Goal: Contribute content: Contribute content

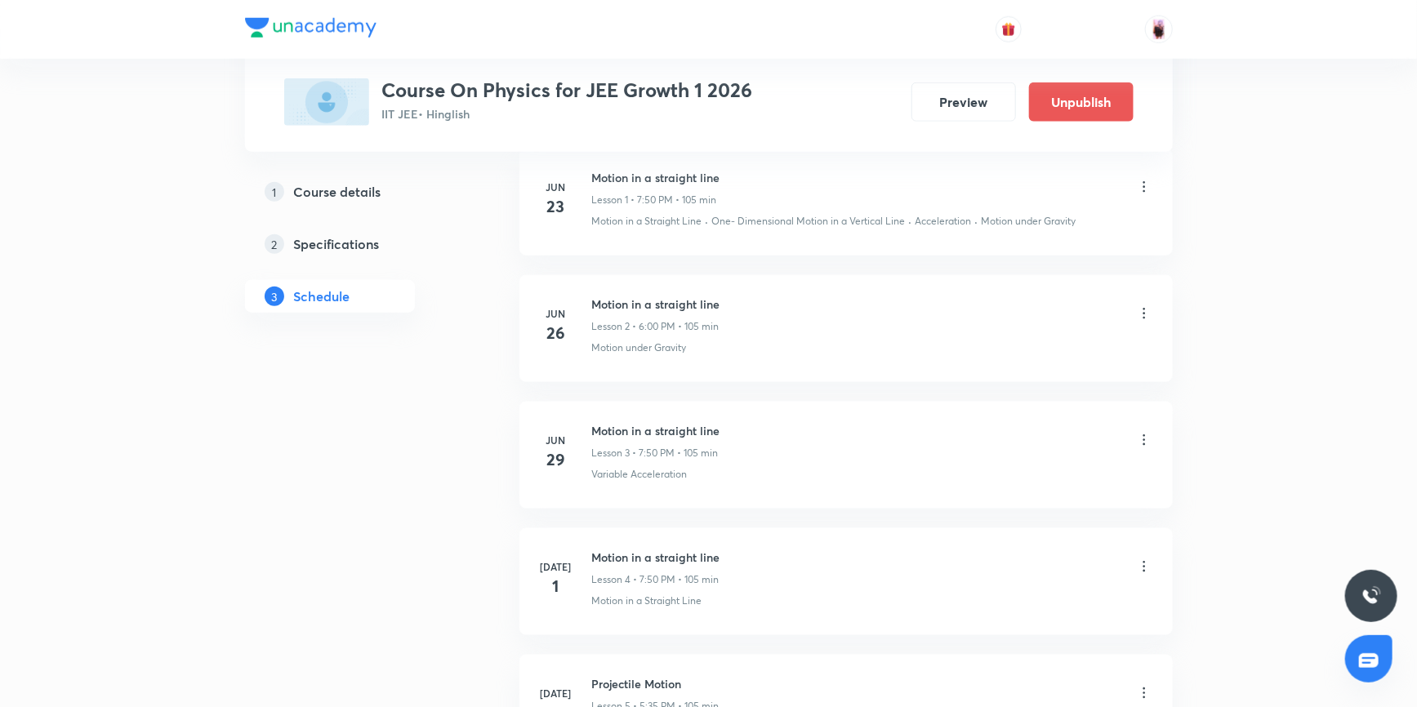
scroll to position [817, 0]
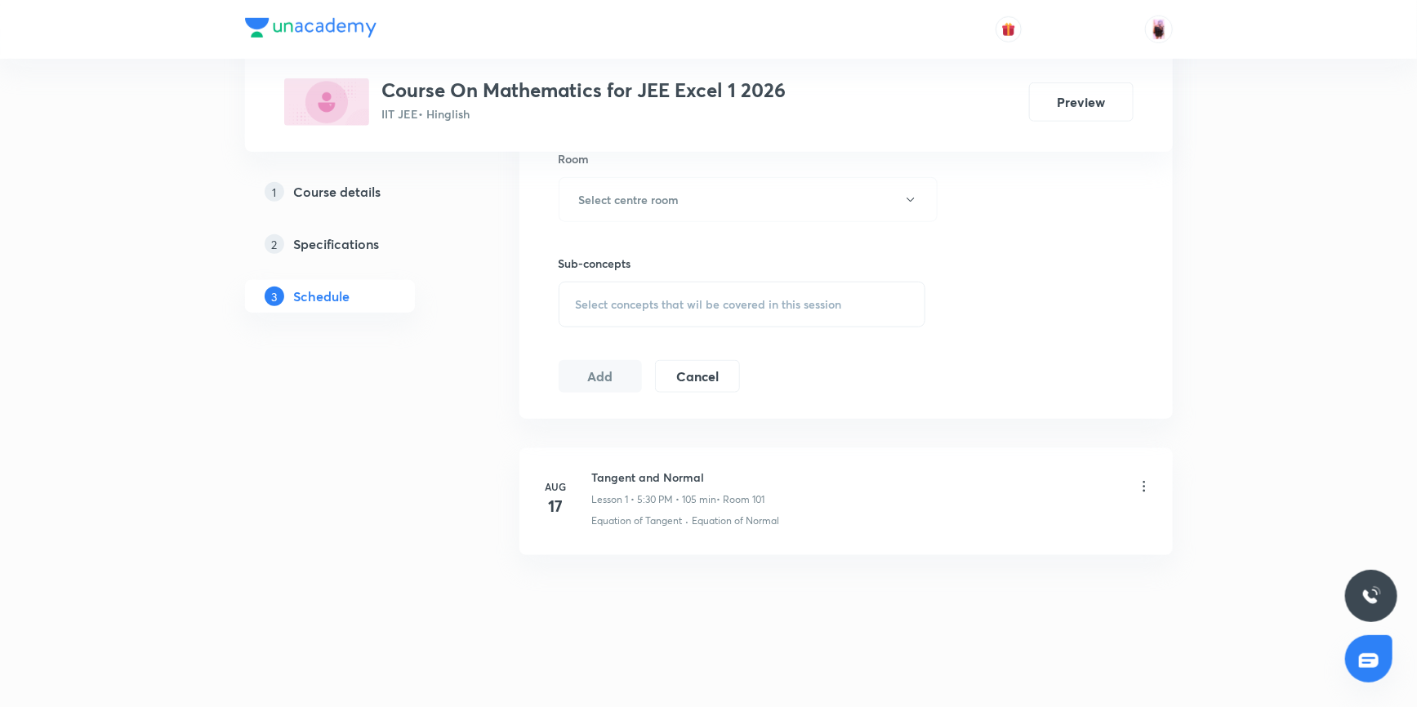
click at [318, 236] on h5 "Specifications" at bounding box center [337, 244] width 86 height 20
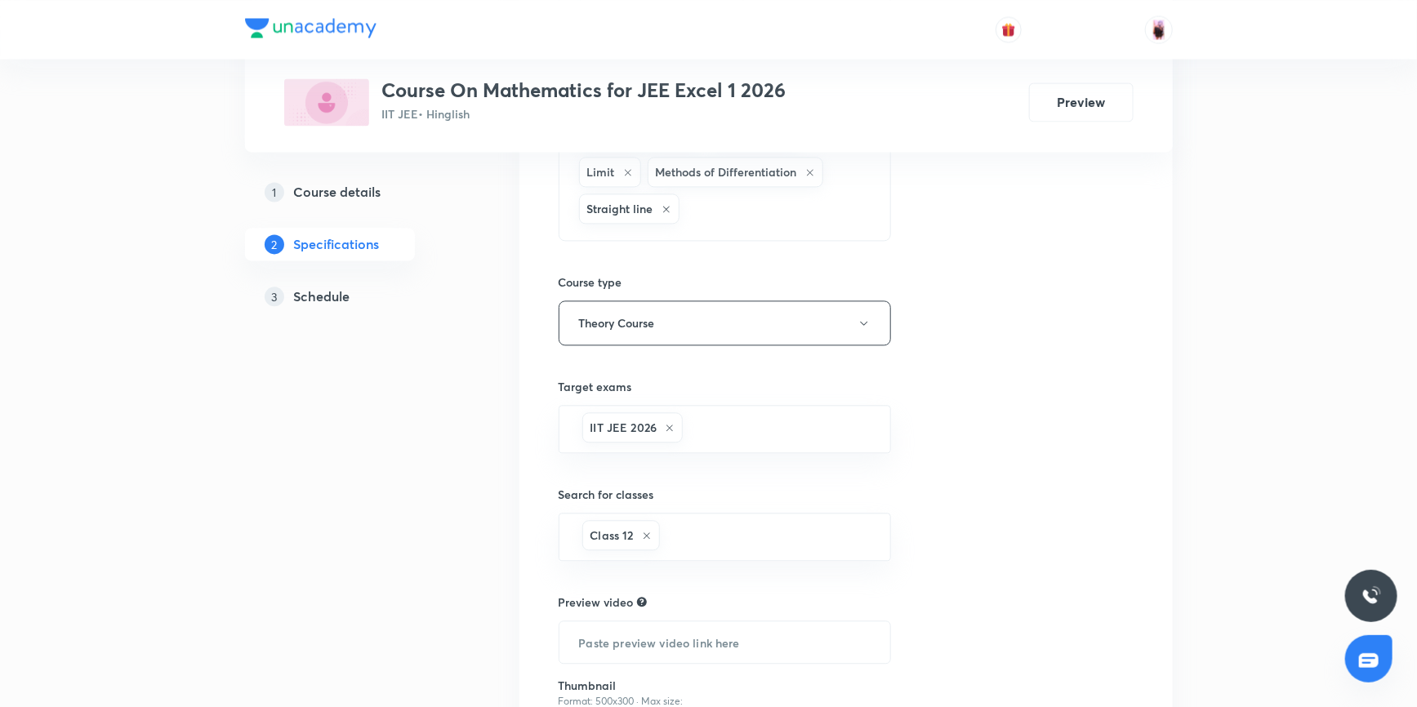
scroll to position [1858, 0]
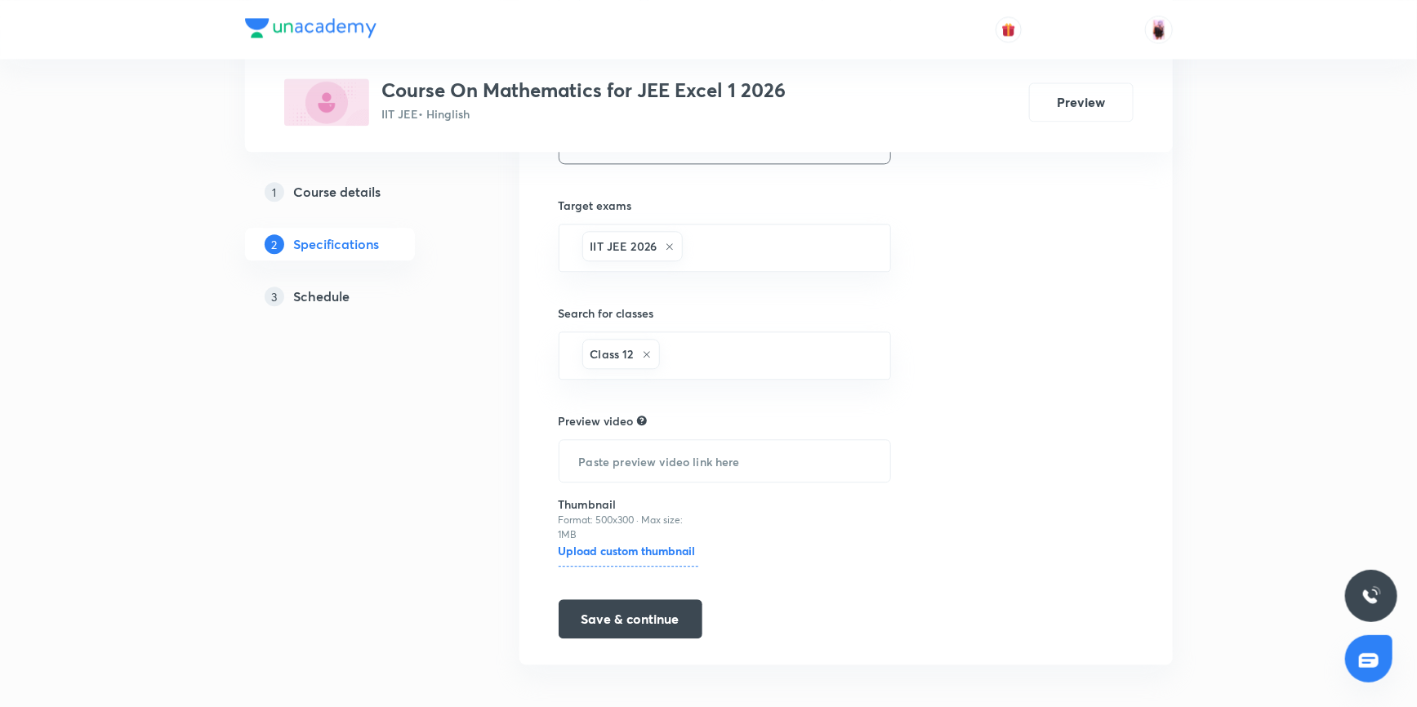
click at [331, 299] on h5 "Schedule" at bounding box center [322, 297] width 56 height 20
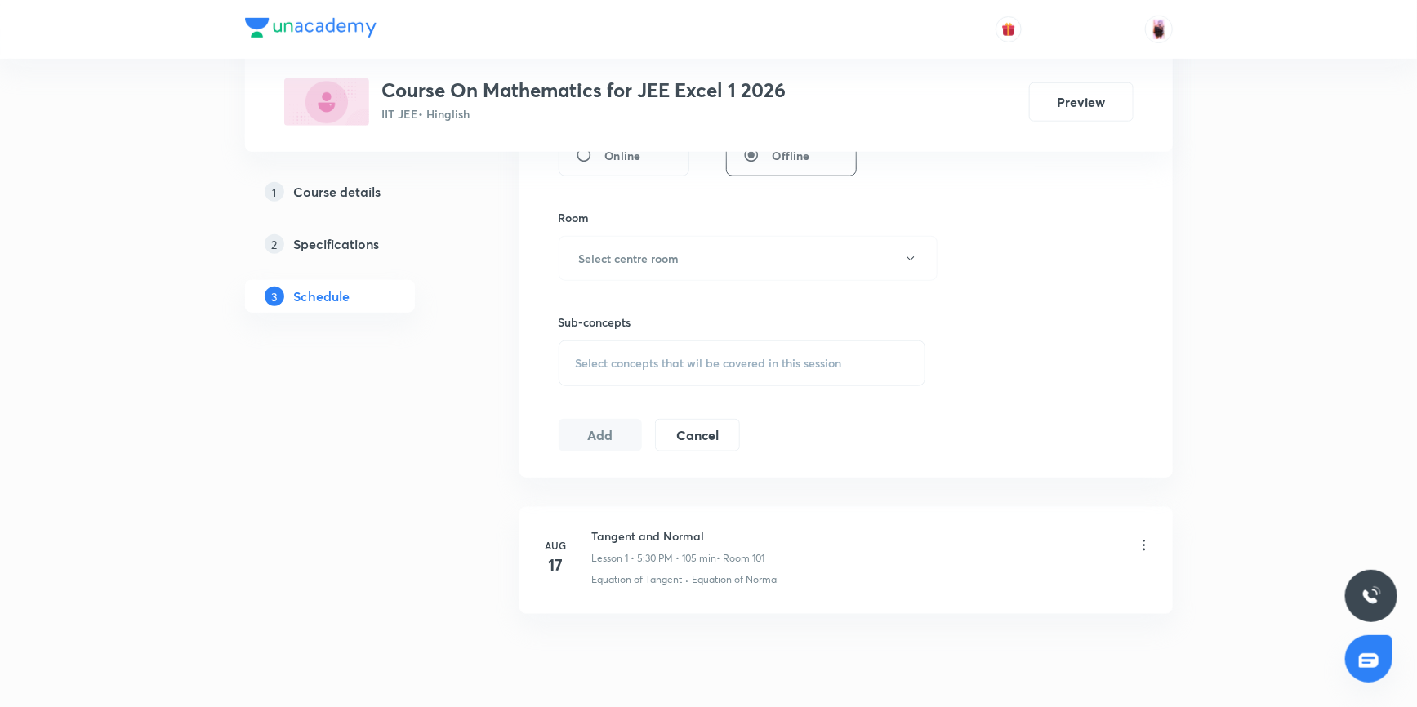
scroll to position [727, 0]
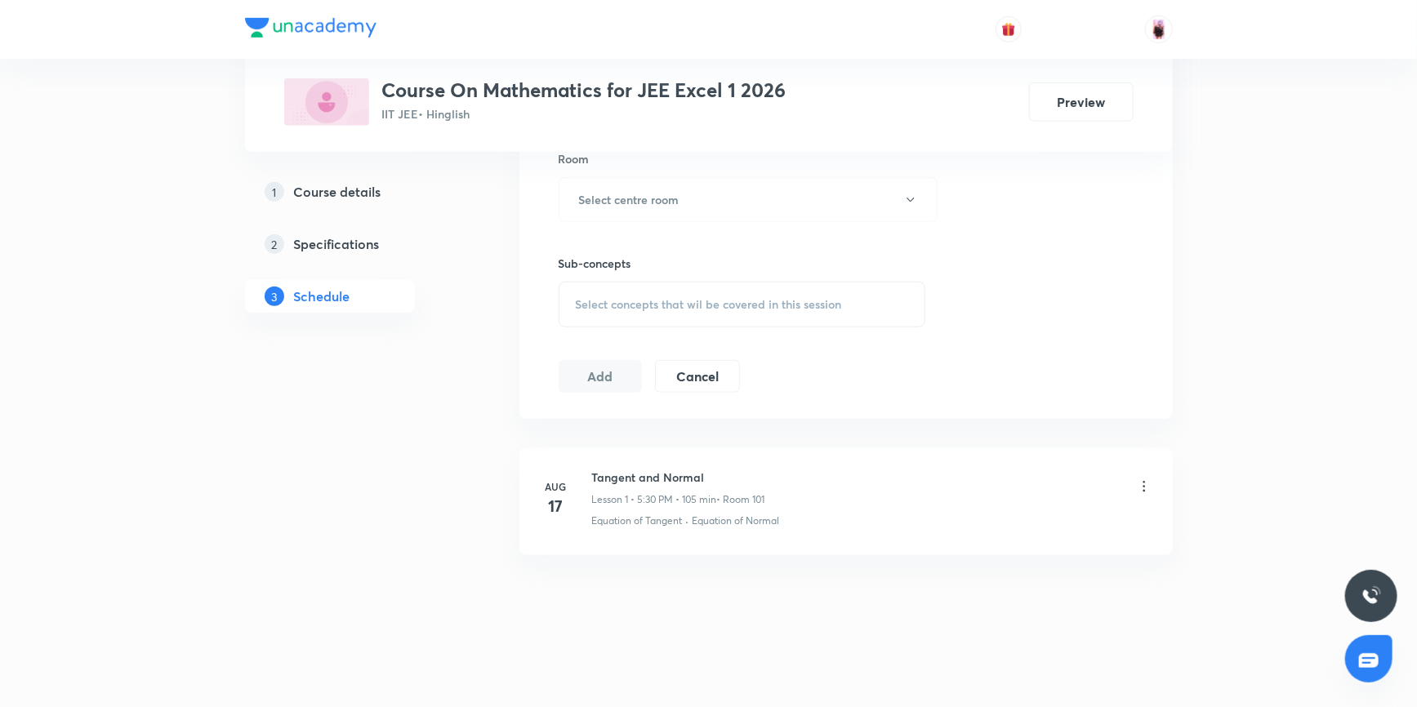
click at [367, 185] on h5 "Course details" at bounding box center [337, 192] width 87 height 20
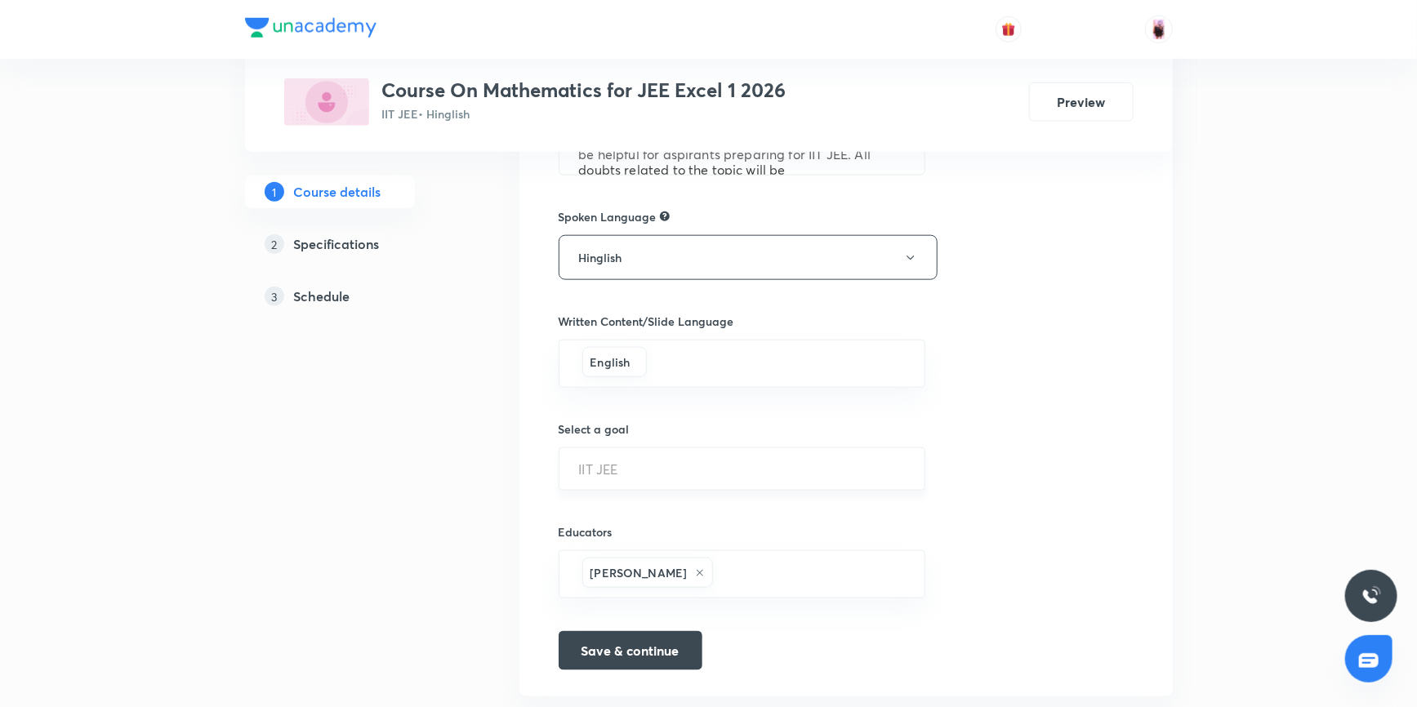
scroll to position [890, 0]
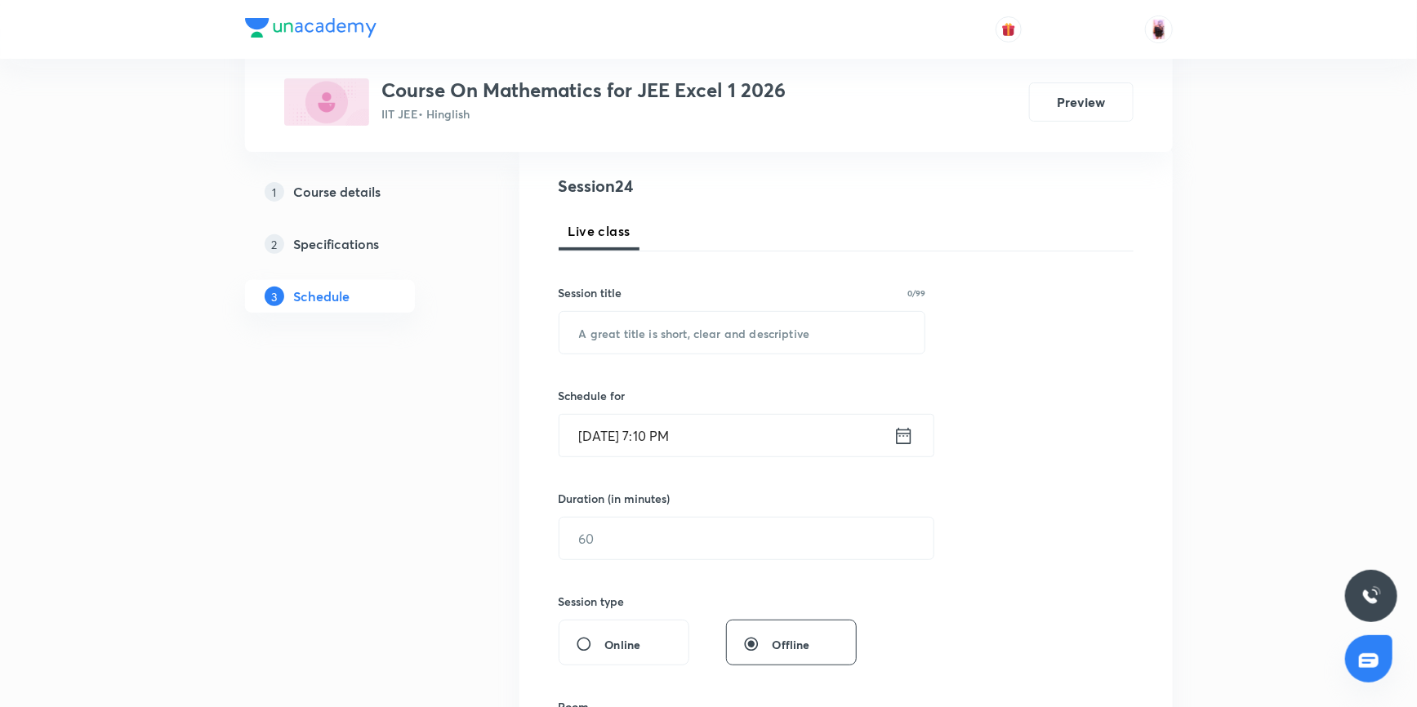
scroll to position [157, 0]
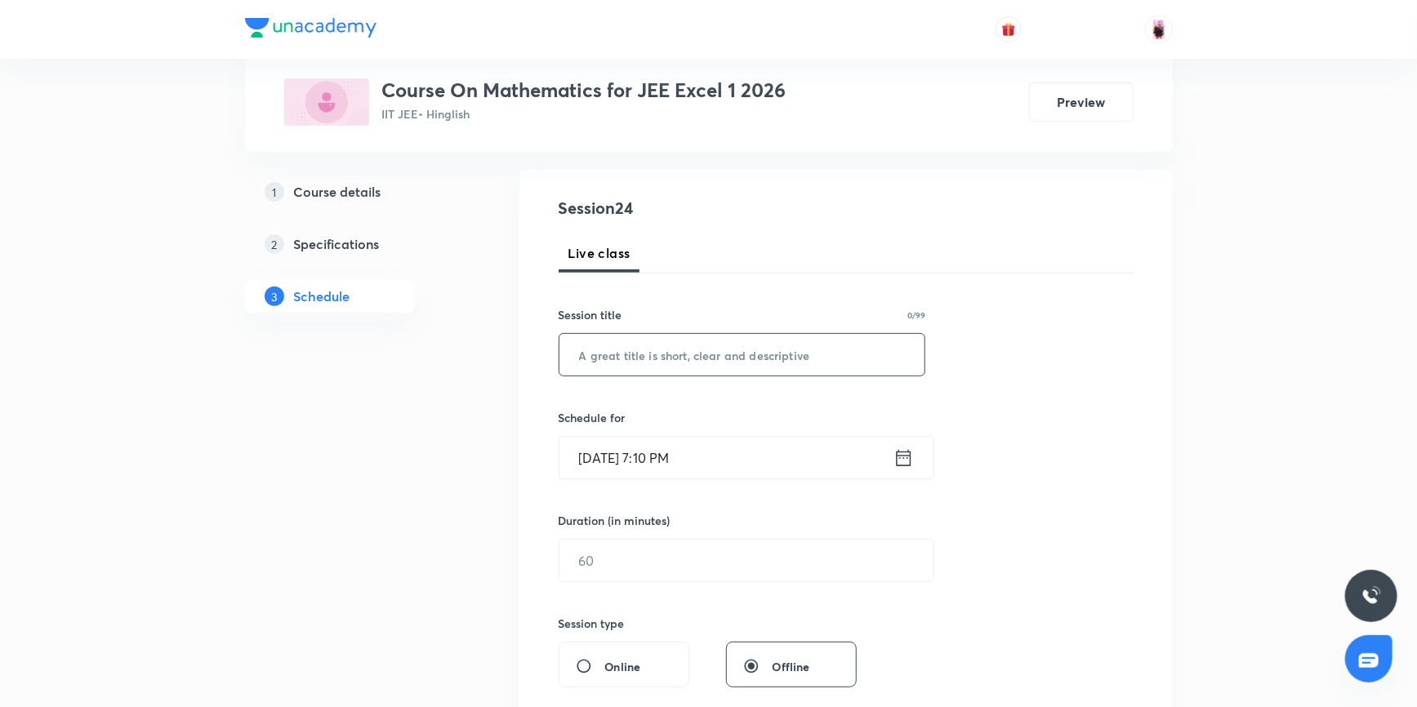
click at [635, 352] on input "text" at bounding box center [742, 355] width 366 height 42
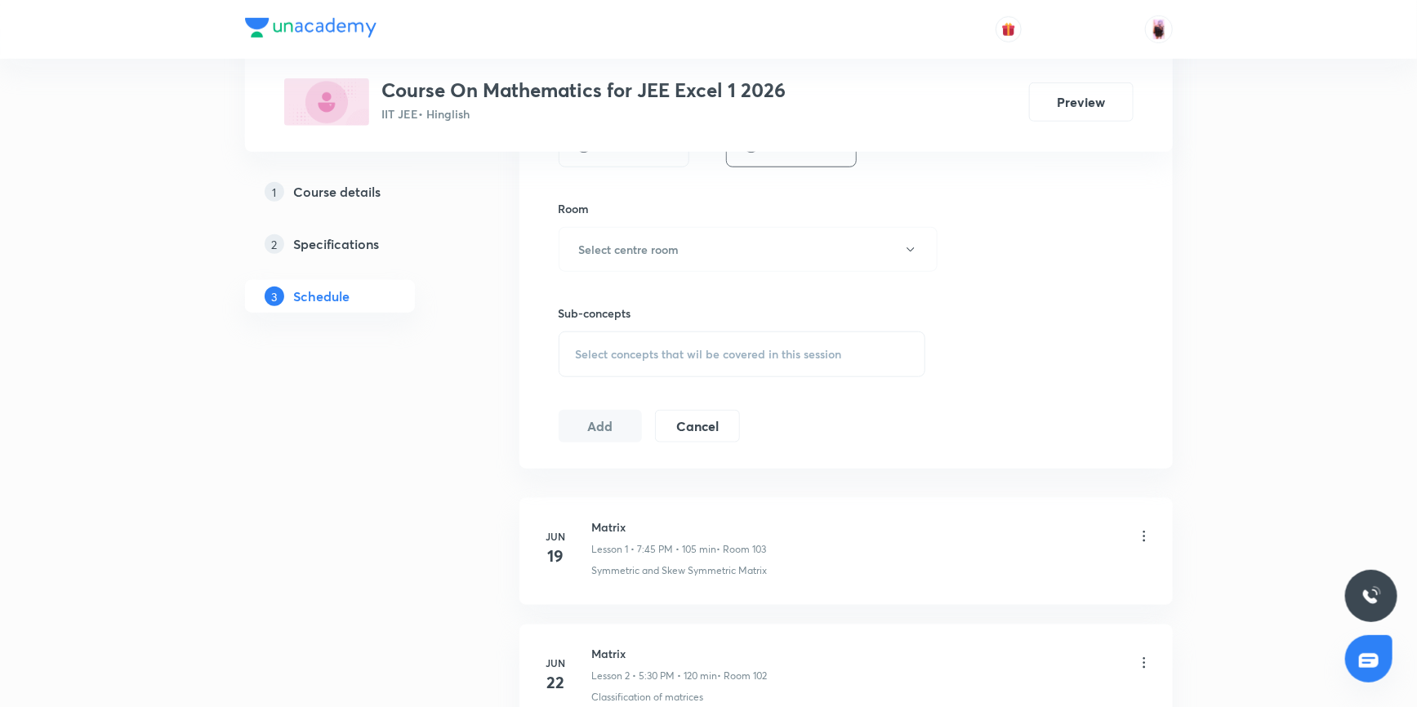
scroll to position [454, 0]
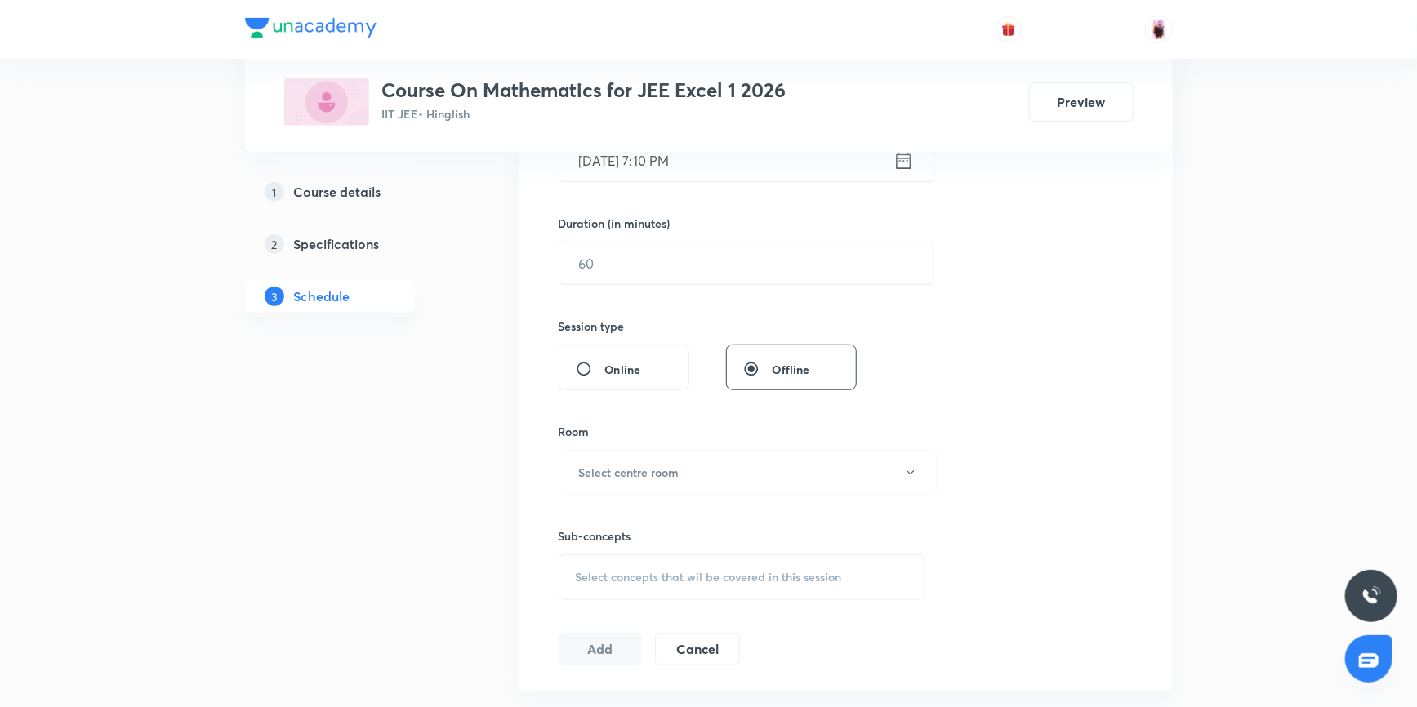
click at [817, 565] on div "Select concepts that wil be covered in this session" at bounding box center [742, 577] width 367 height 46
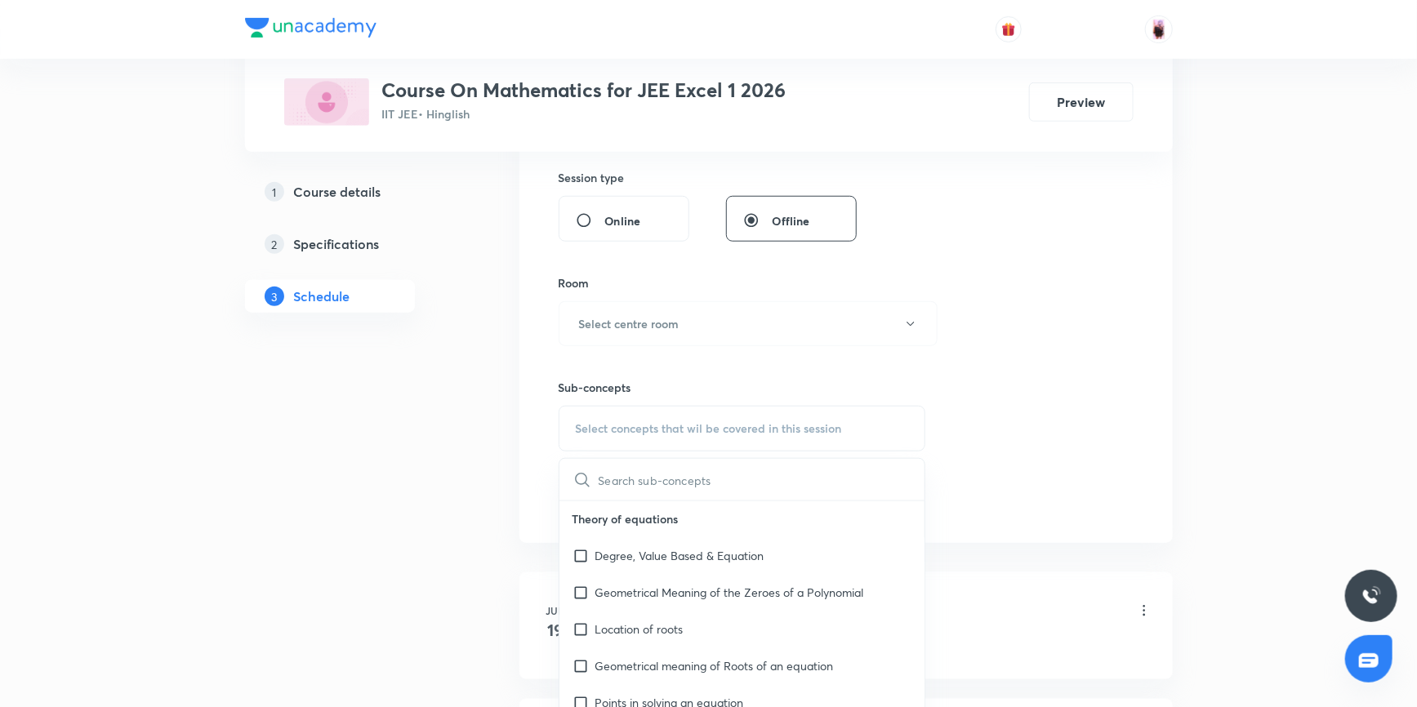
scroll to position [0, 0]
click at [704, 484] on input "text" at bounding box center [762, 480] width 327 height 42
type input "p"
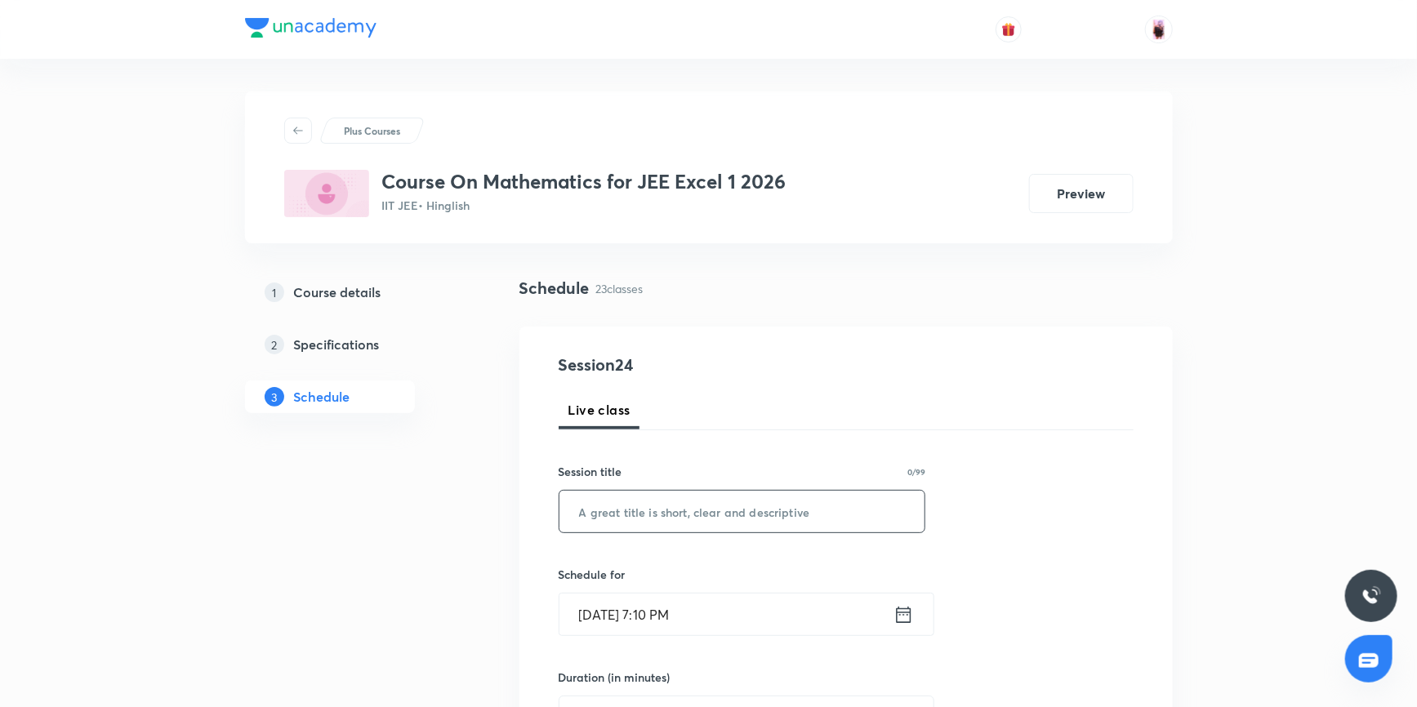
click at [662, 514] on input "text" at bounding box center [742, 512] width 366 height 42
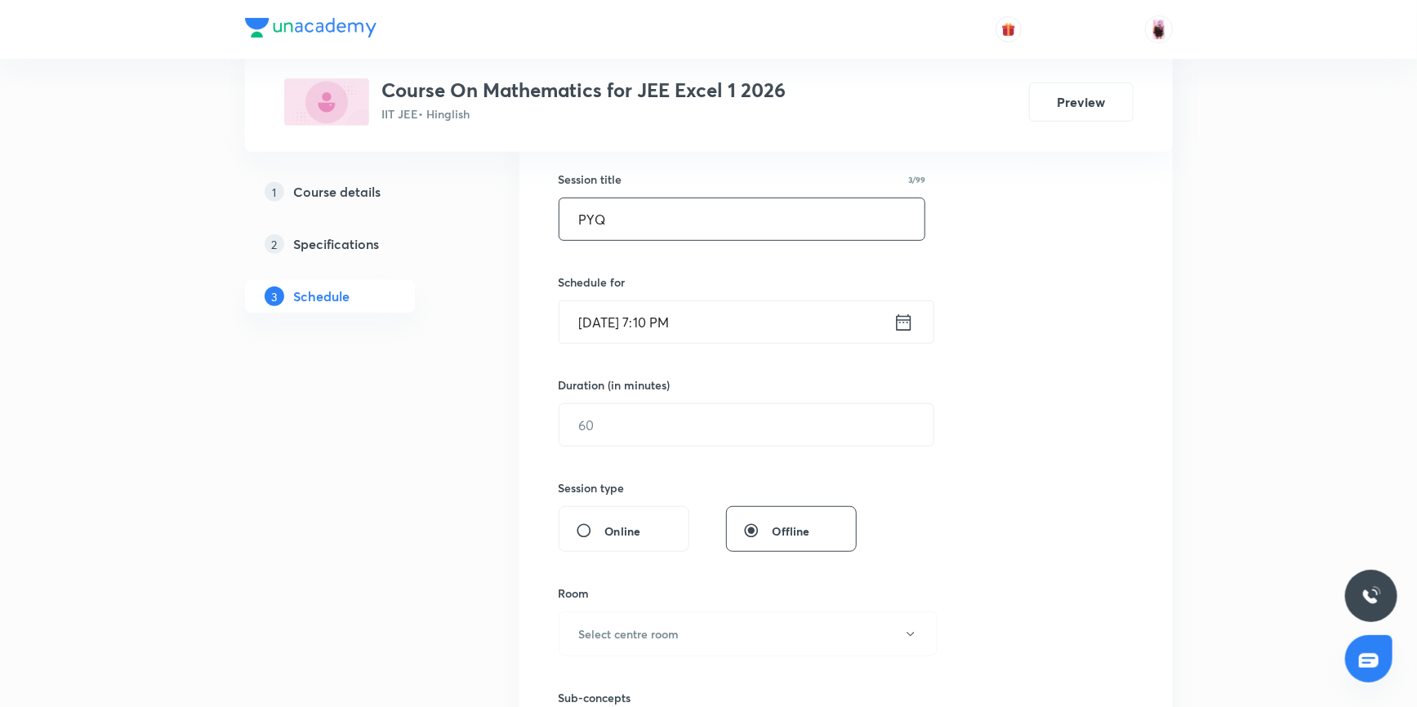
scroll to position [296, 0]
type input "PYQ"
click at [665, 413] on input "text" at bounding box center [746, 421] width 374 height 42
click at [905, 319] on icon at bounding box center [903, 318] width 20 height 23
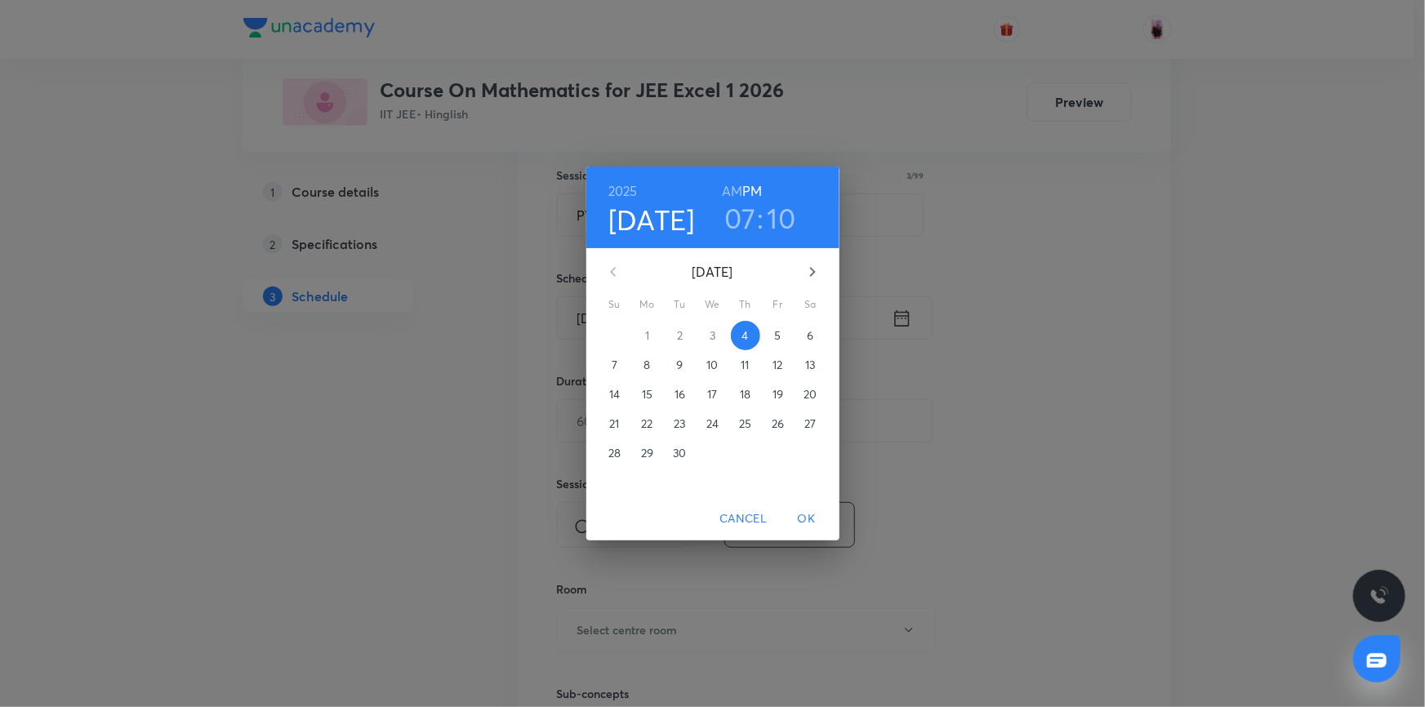
click at [777, 220] on h3 "10" at bounding box center [782, 218] width 29 height 34
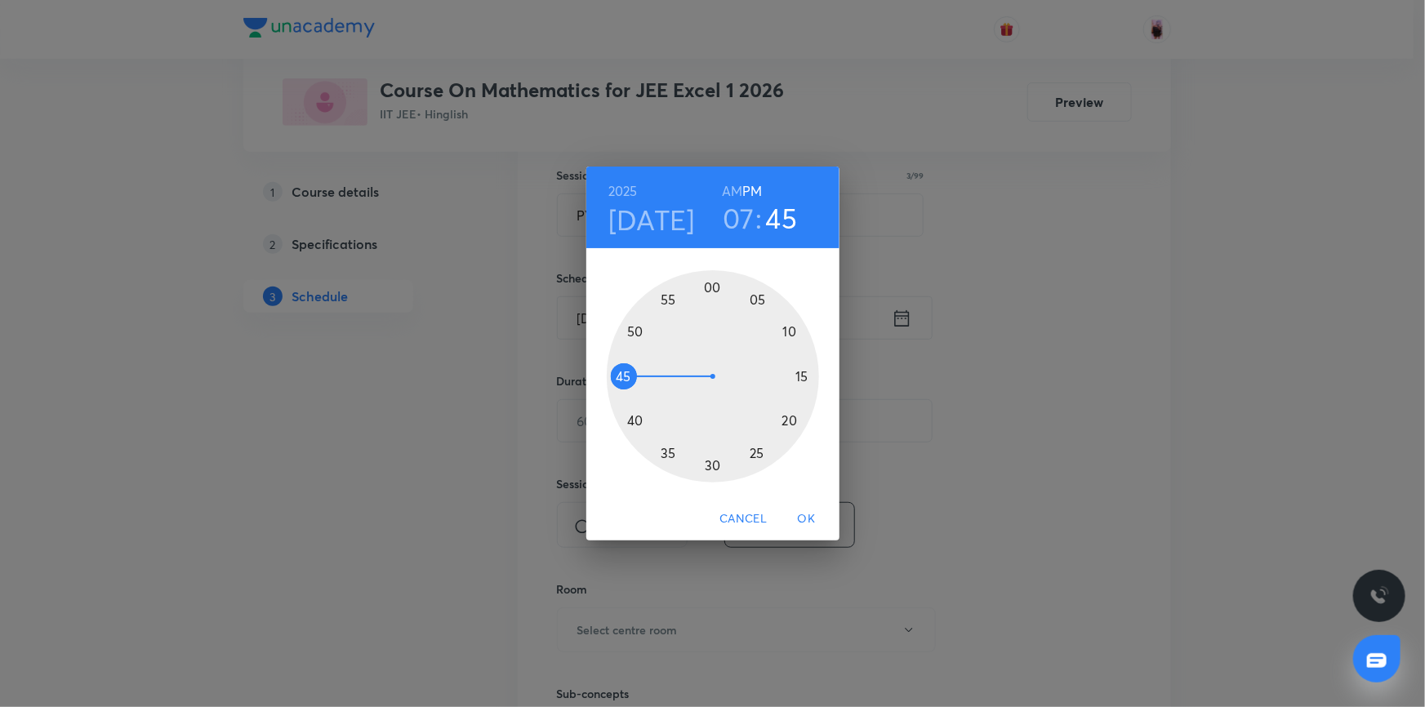
drag, startPoint x: 783, startPoint y: 327, endPoint x: 625, endPoint y: 380, distance: 166.0
click at [625, 380] on div at bounding box center [713, 376] width 212 height 212
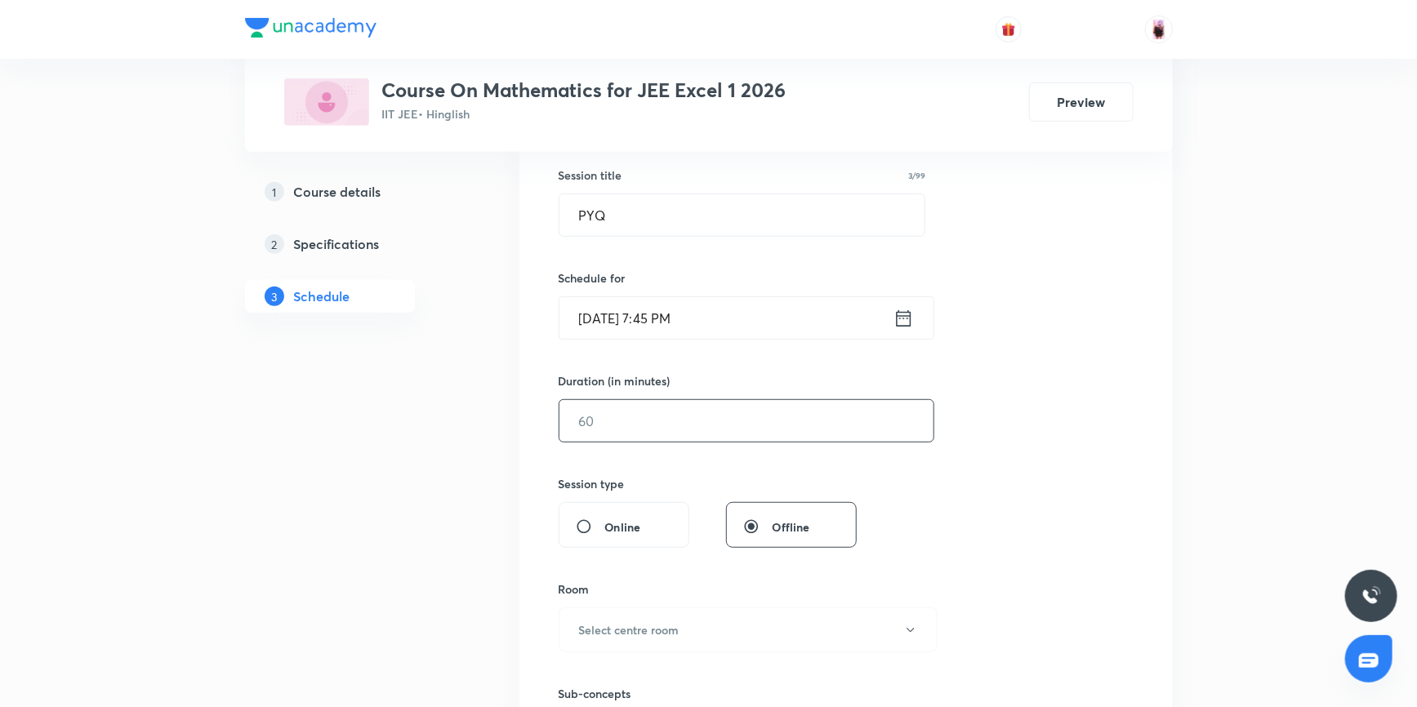
click at [625, 419] on input "text" at bounding box center [746, 421] width 374 height 42
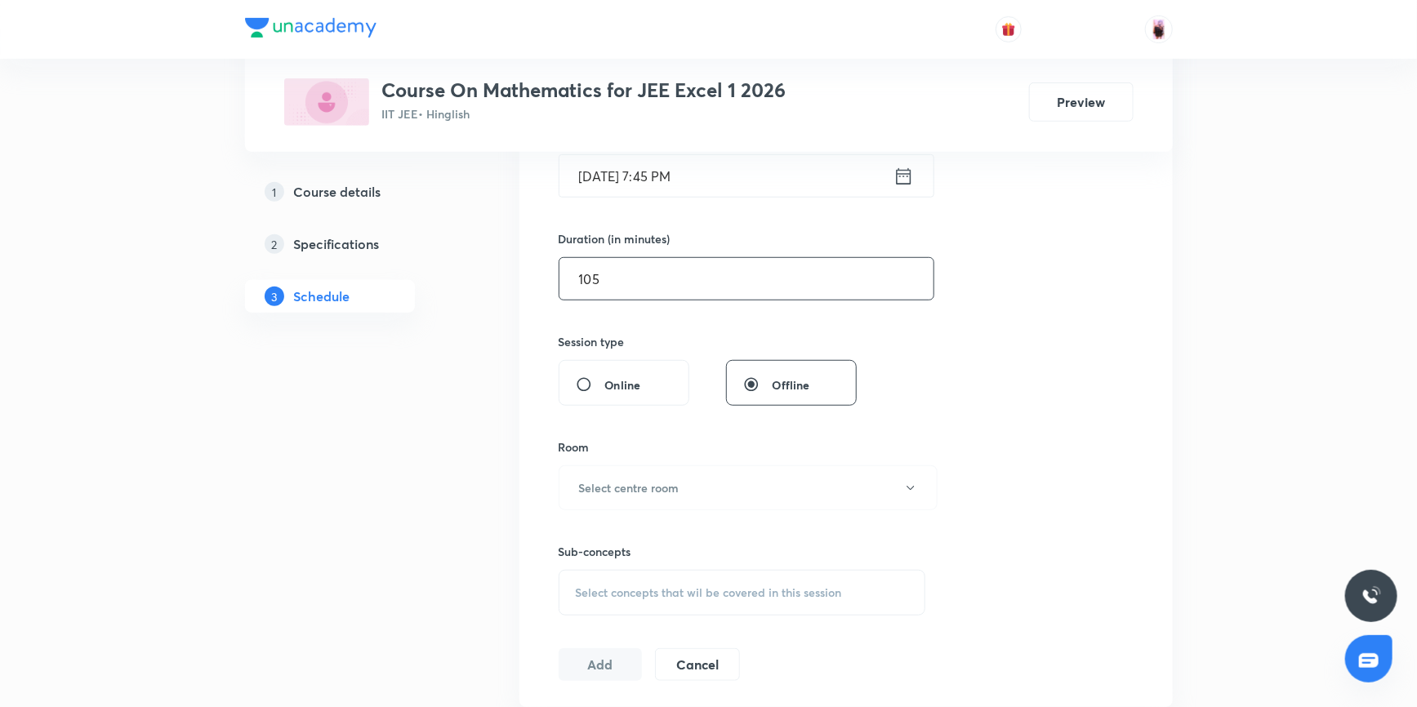
scroll to position [519, 0]
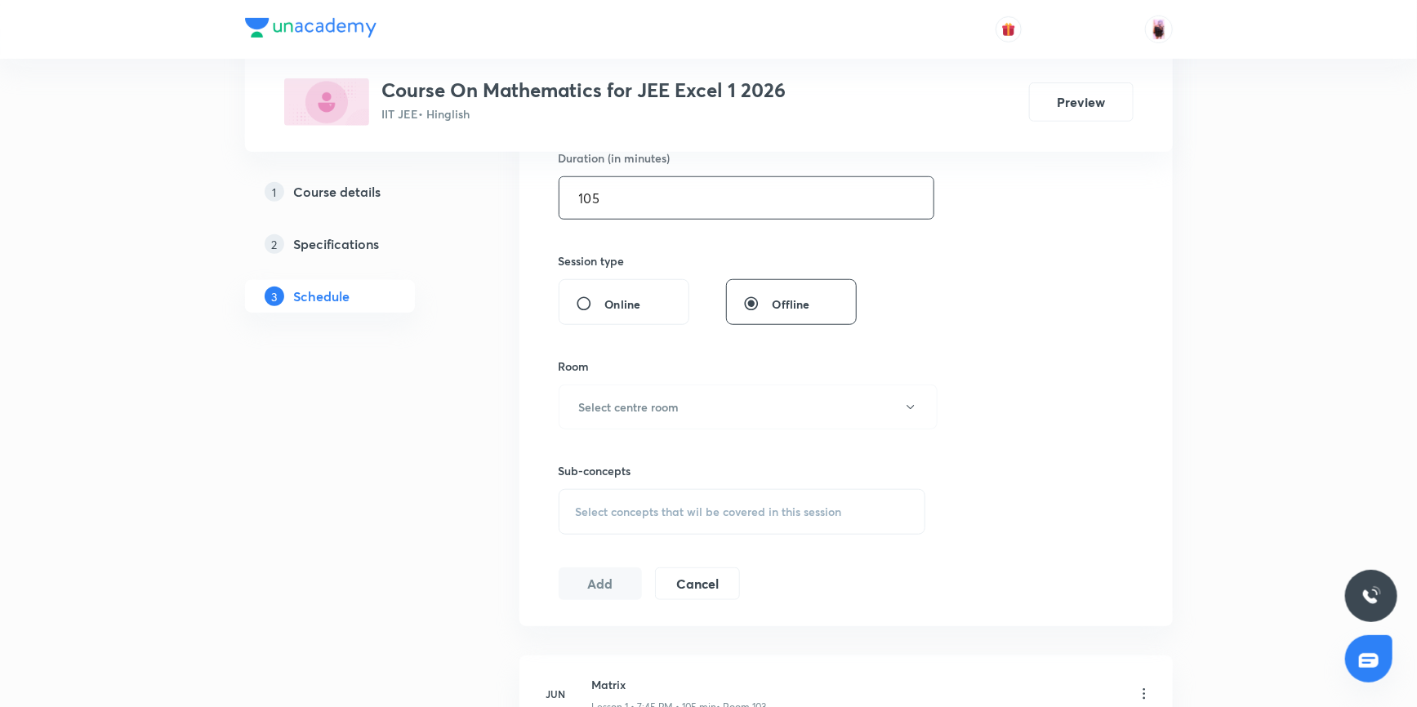
type input "105"
click at [659, 412] on h6 "Select centre room" at bounding box center [629, 406] width 100 height 17
click at [581, 550] on span "104" at bounding box center [747, 549] width 358 height 17
click at [706, 505] on span "Select concepts that wil be covered in this session" at bounding box center [709, 511] width 266 height 13
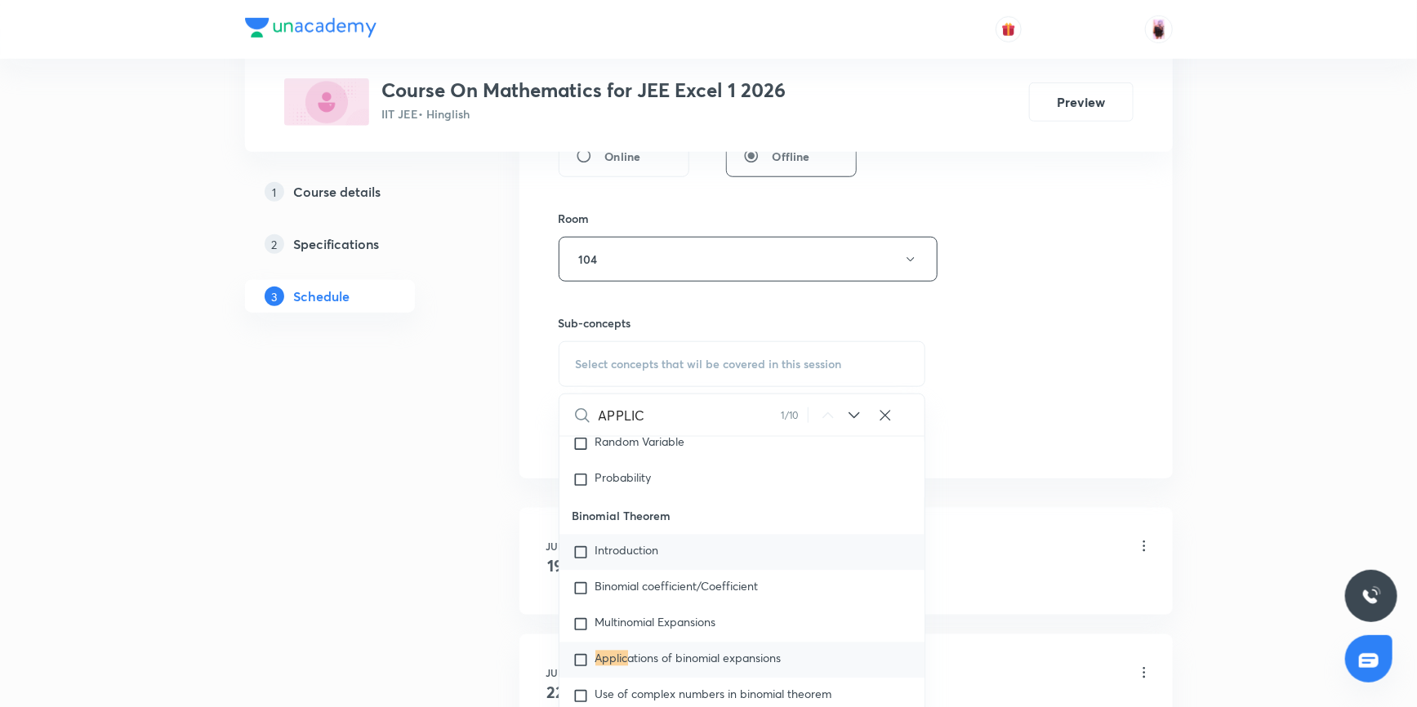
scroll to position [668, 0]
type input "APPLIC"
click at [853, 411] on icon at bounding box center [854, 415] width 20 height 20
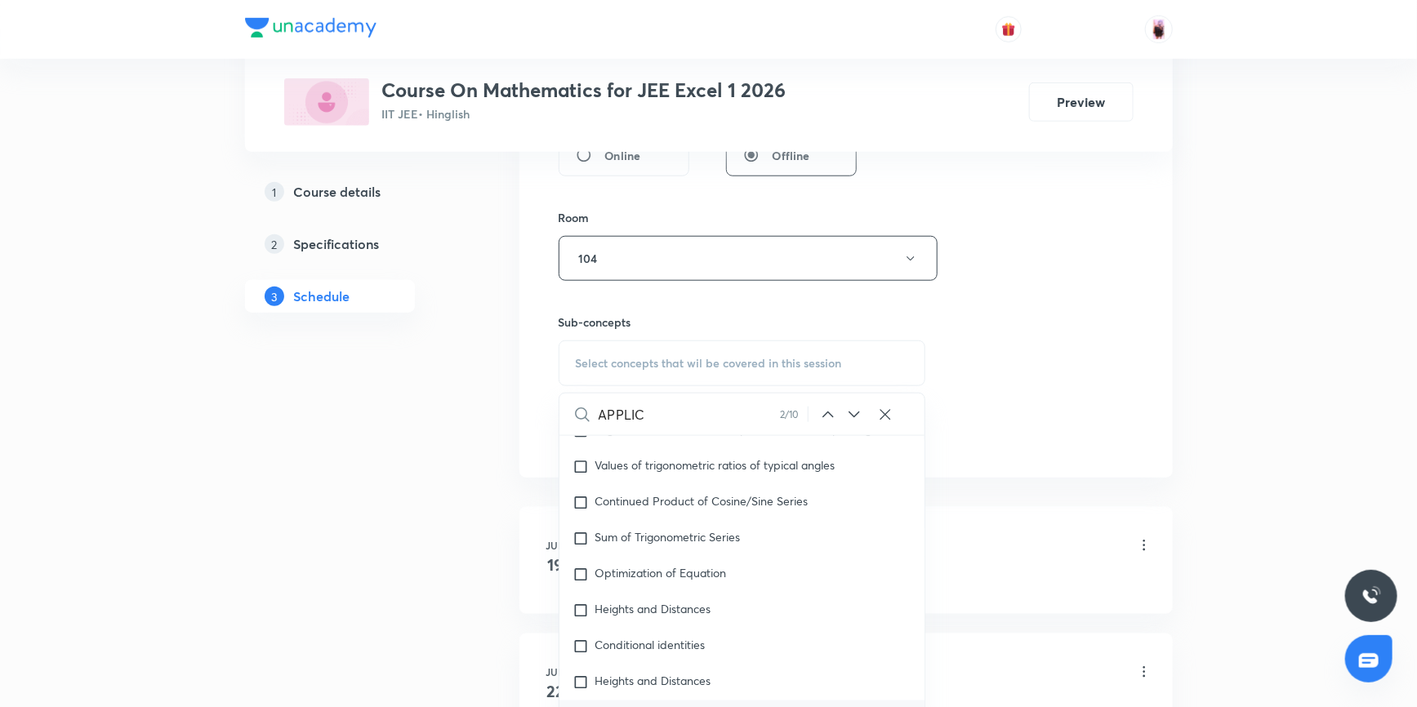
scroll to position [7435, 0]
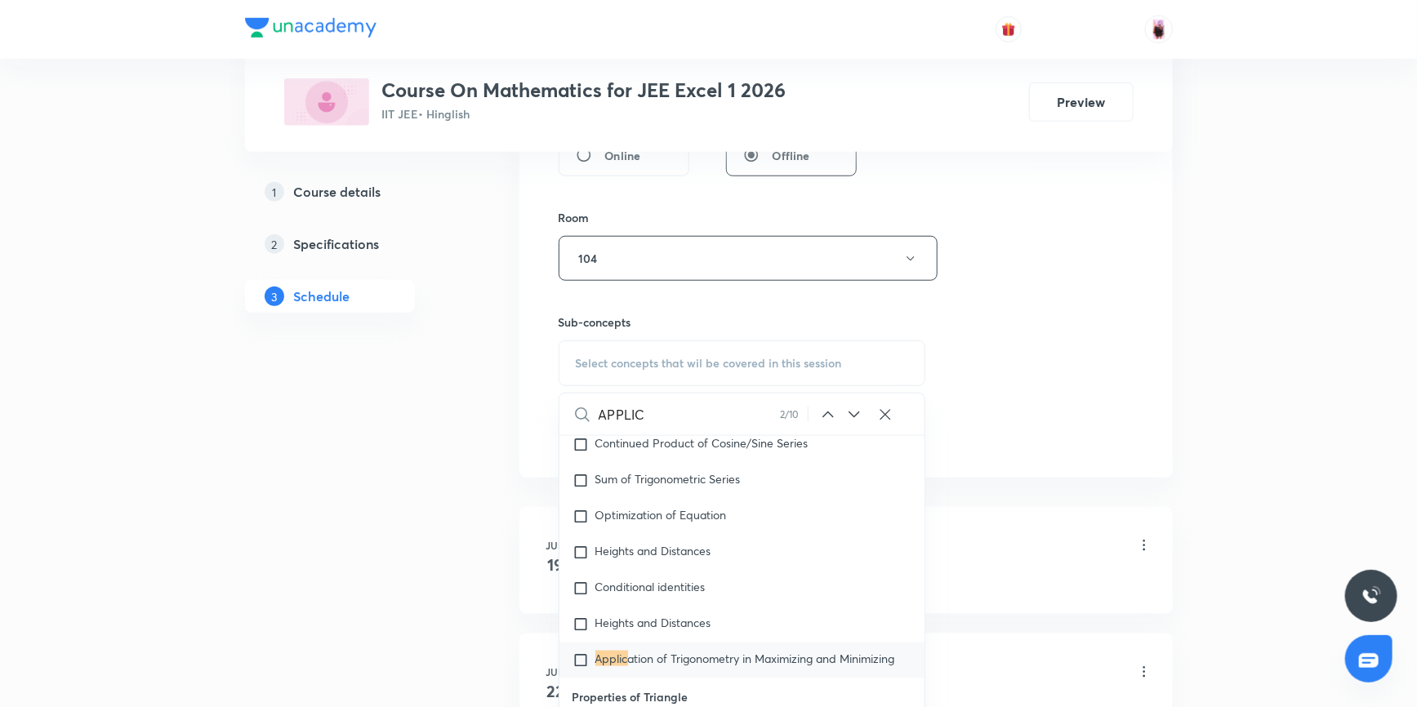
click at [853, 411] on icon at bounding box center [854, 415] width 20 height 20
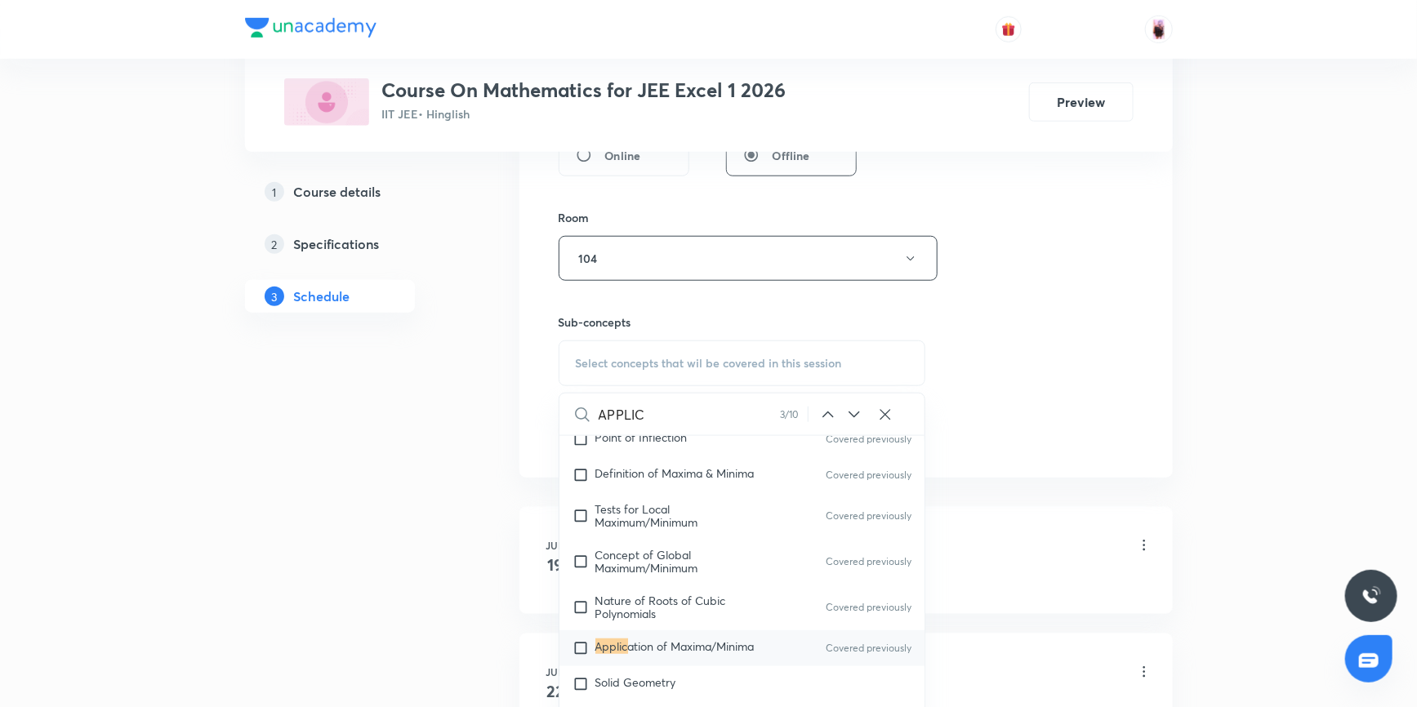
scroll to position [13106, 0]
click at [853, 411] on icon at bounding box center [854, 415] width 20 height 20
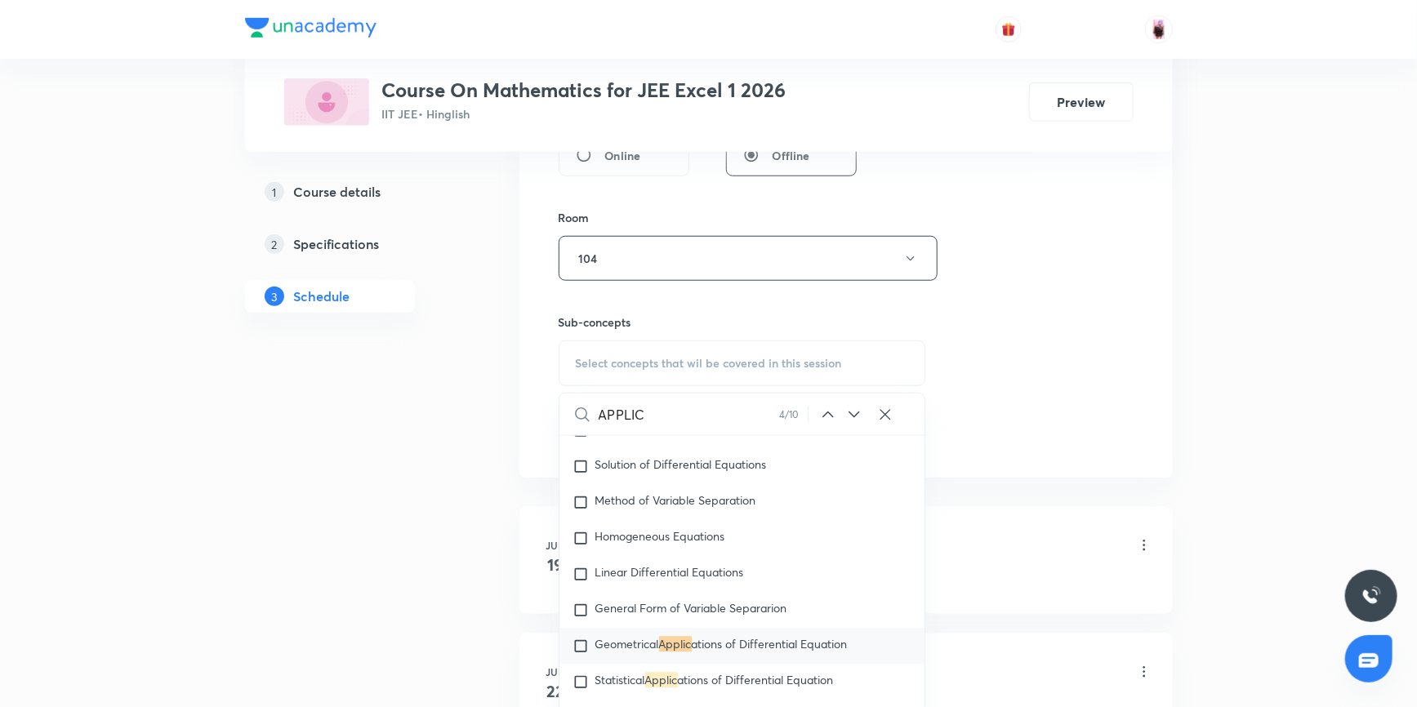
scroll to position [14724, 0]
click at [853, 411] on icon at bounding box center [854, 415] width 20 height 20
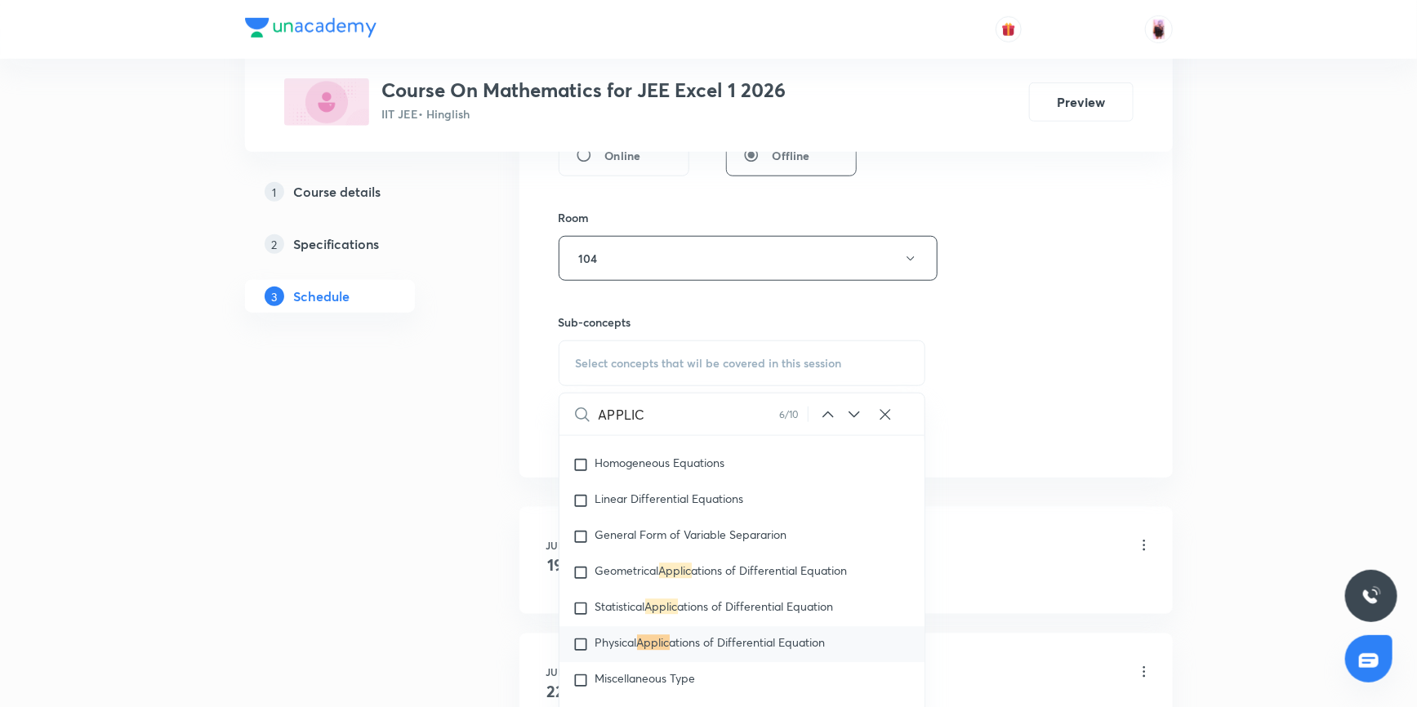
click at [853, 411] on icon at bounding box center [854, 415] width 20 height 20
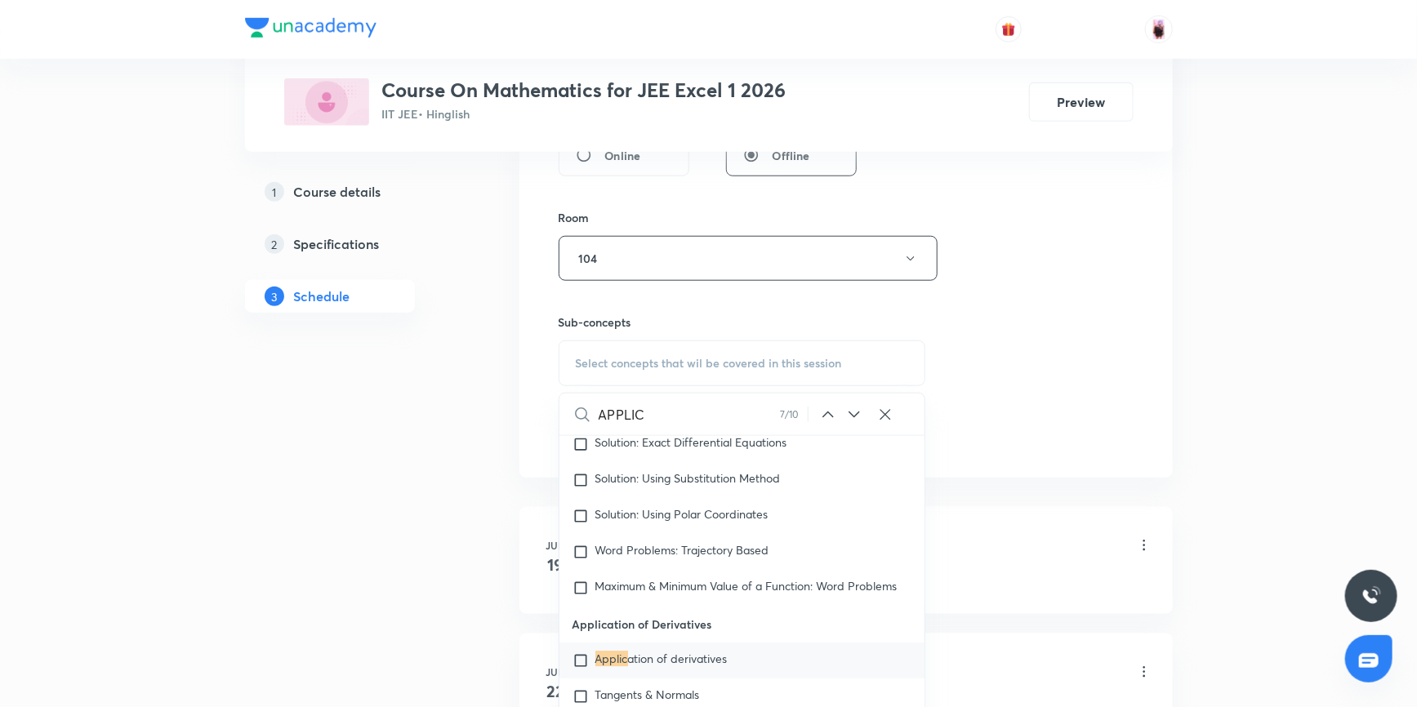
scroll to position [15193, 0]
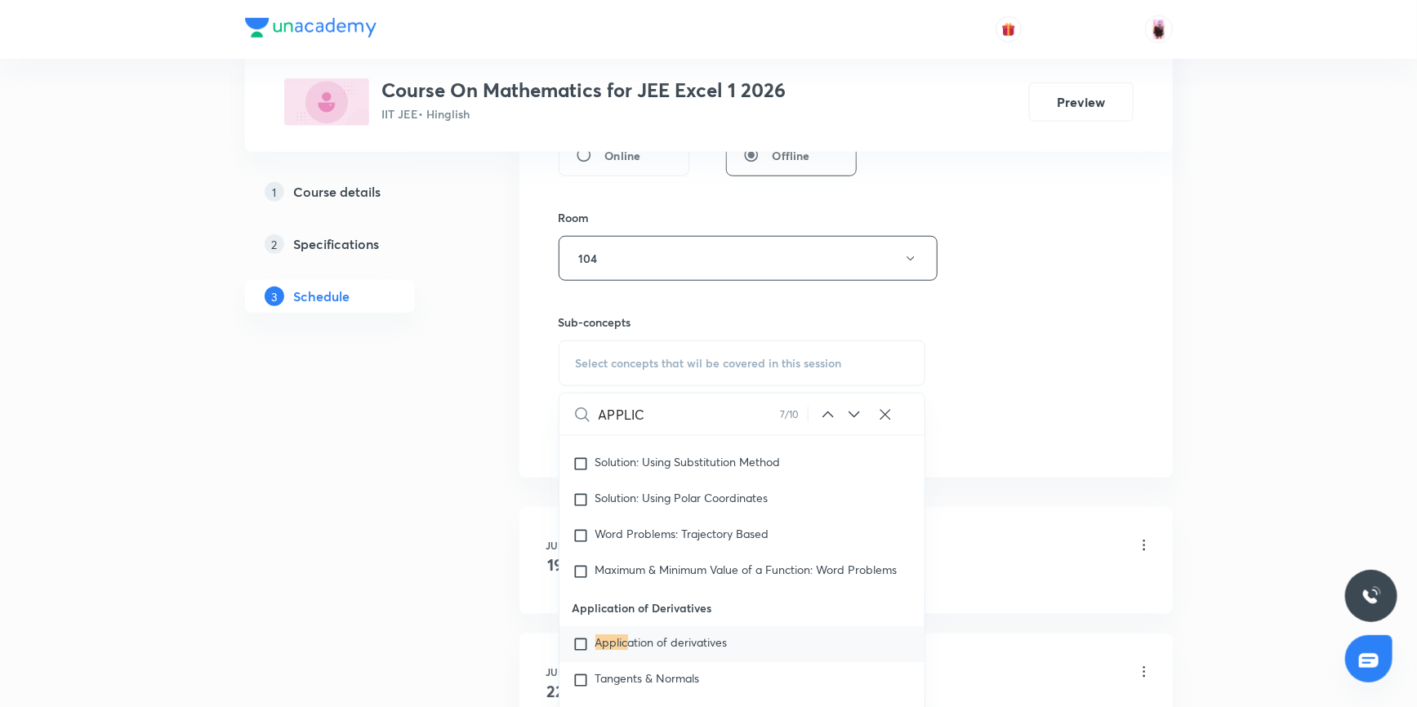
click at [581, 642] on input "checkbox" at bounding box center [583, 644] width 23 height 16
checkbox input "true"
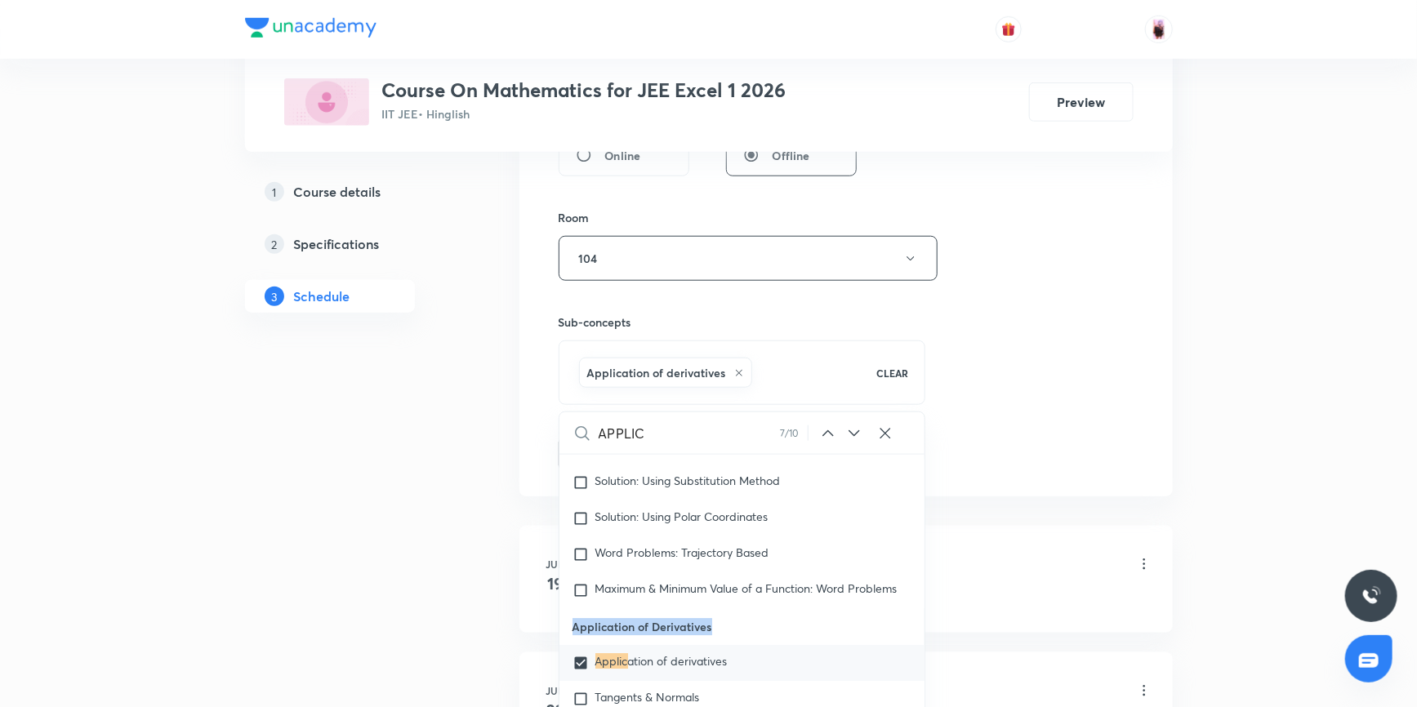
drag, startPoint x: 572, startPoint y: 629, endPoint x: 715, endPoint y: 628, distance: 143.7
click at [715, 628] on p "Application of Derivatives" at bounding box center [742, 626] width 366 height 37
copy p "Application of Derivatives"
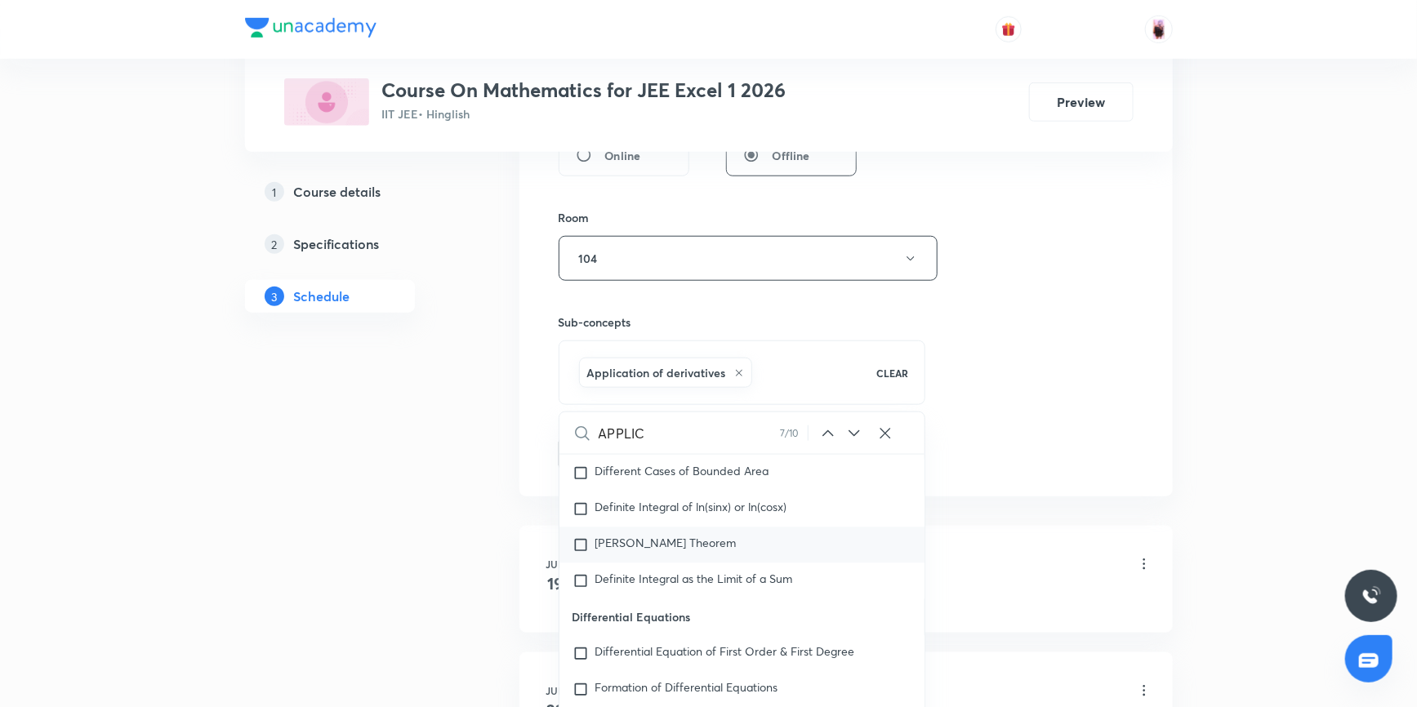
scroll to position [14451, 0]
click at [997, 428] on div "Session 24 Live class Session title 3/99 PYQ ​ Schedule for [DATE] 7:45 PM ​ Du…" at bounding box center [846, 78] width 575 height 786
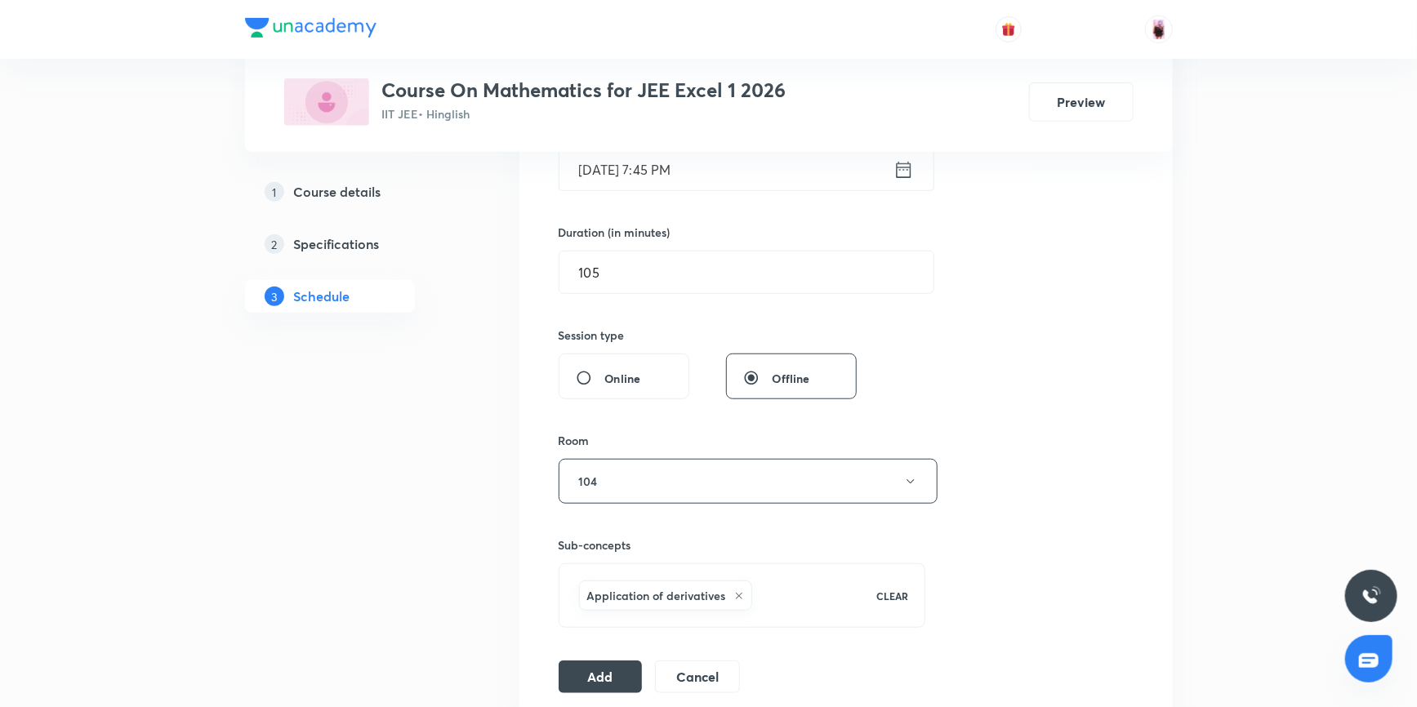
scroll to position [148, 0]
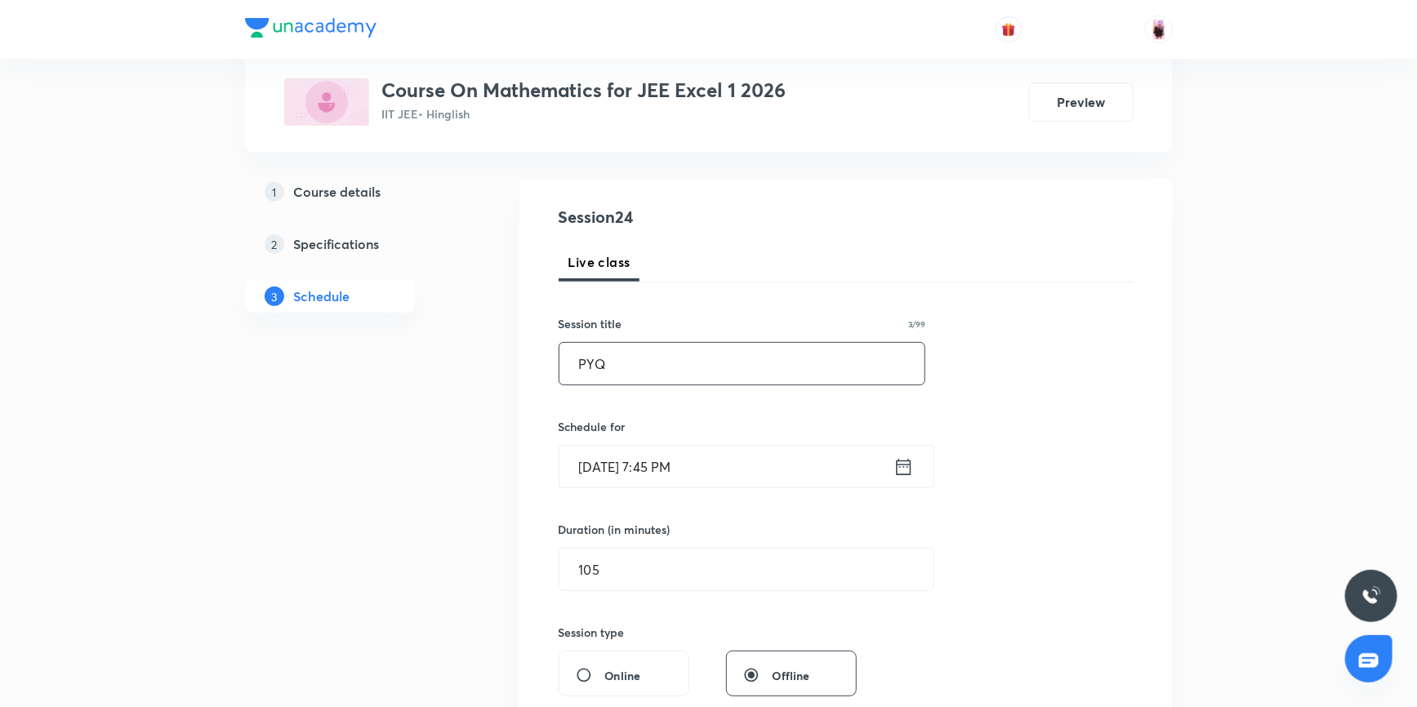
click at [629, 359] on input "PYQ" at bounding box center [742, 364] width 366 height 42
paste input "Application of Derivatives"
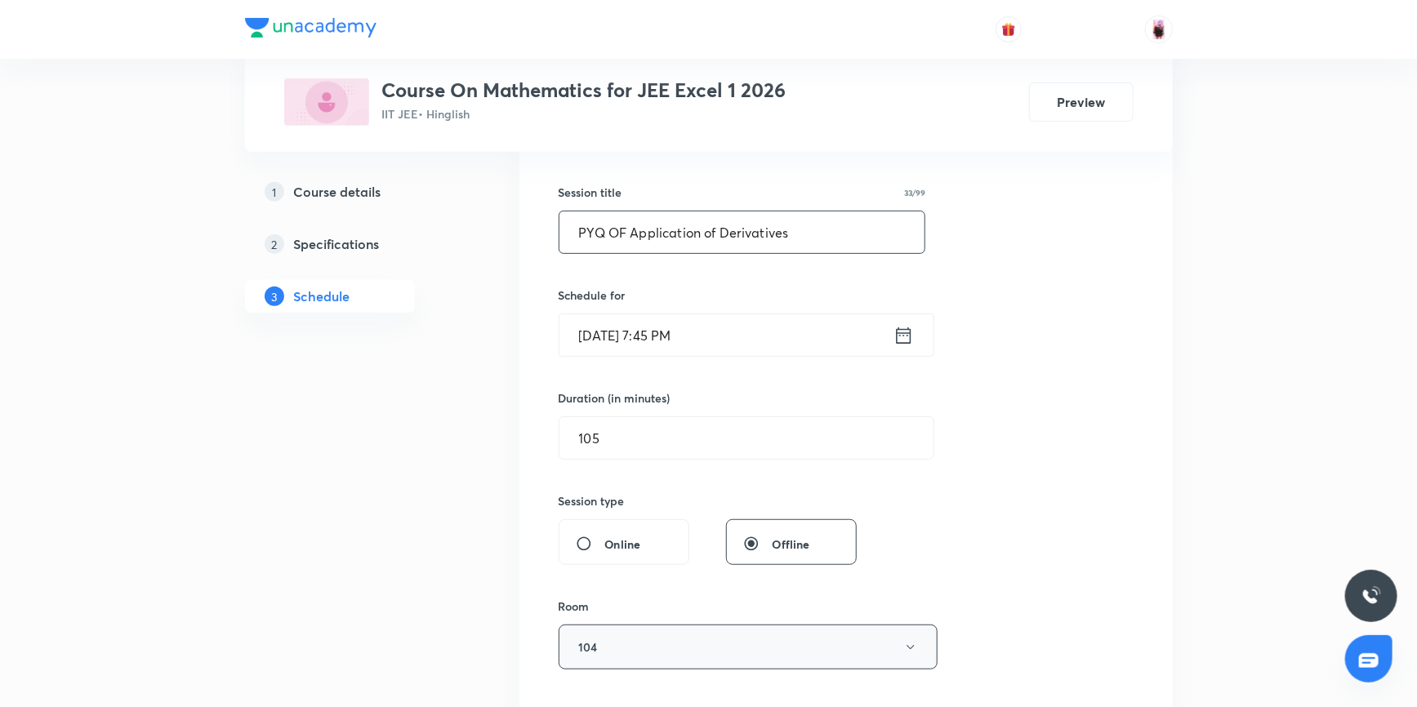
scroll to position [222, 0]
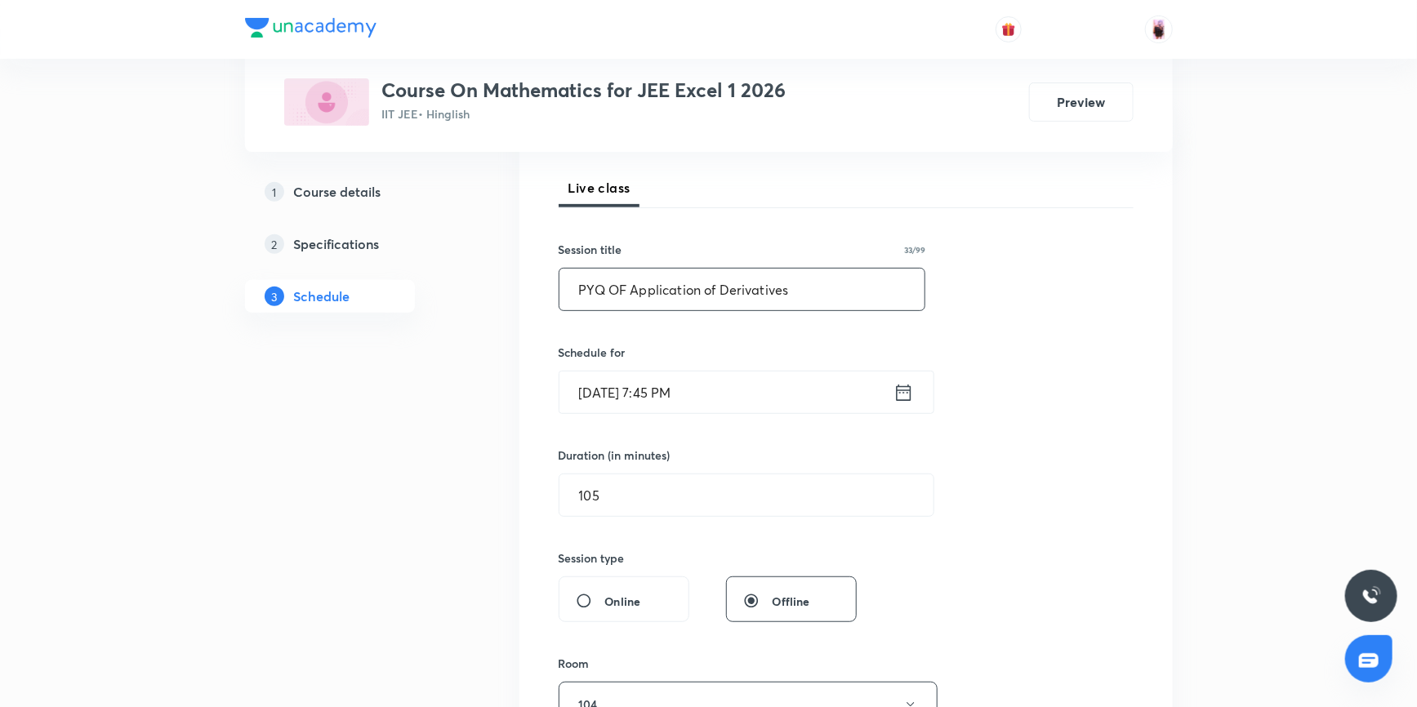
click at [625, 285] on input "PYQ OF Application of Derivatives" at bounding box center [742, 290] width 366 height 42
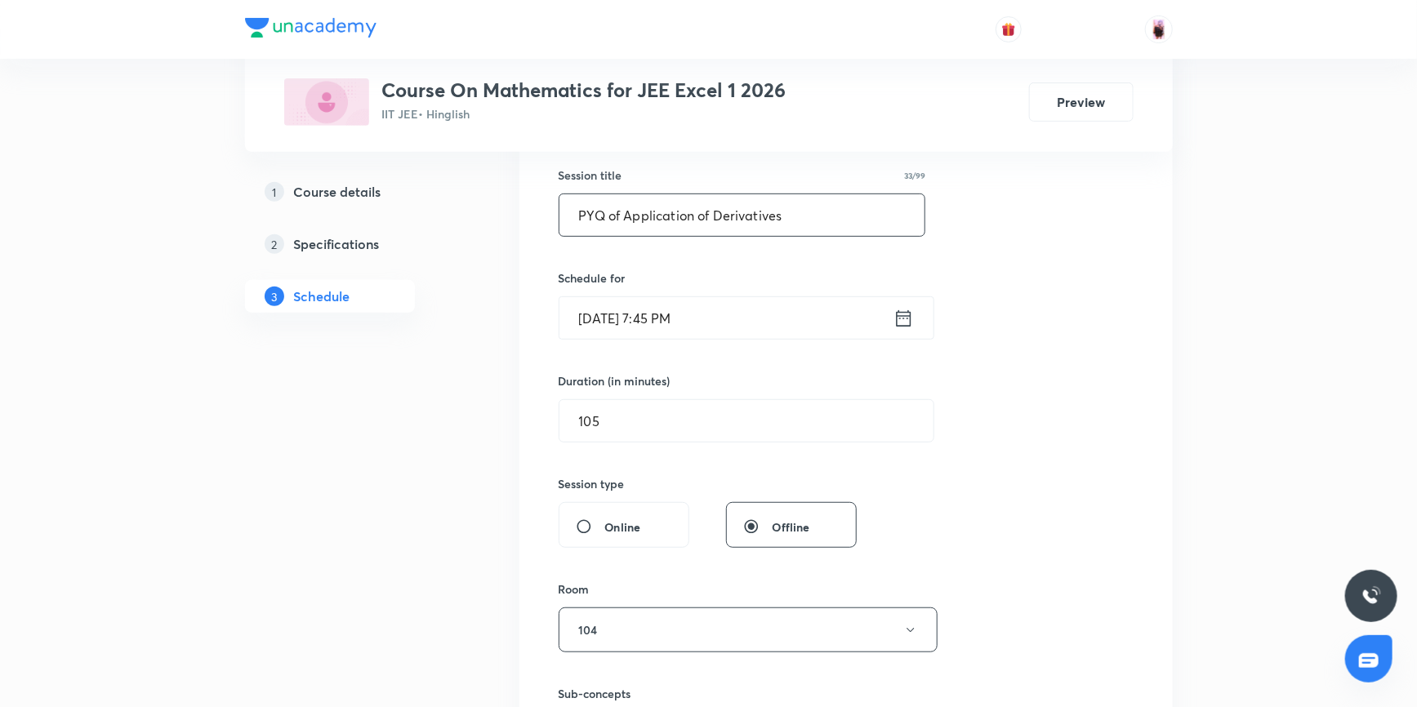
scroll to position [519, 0]
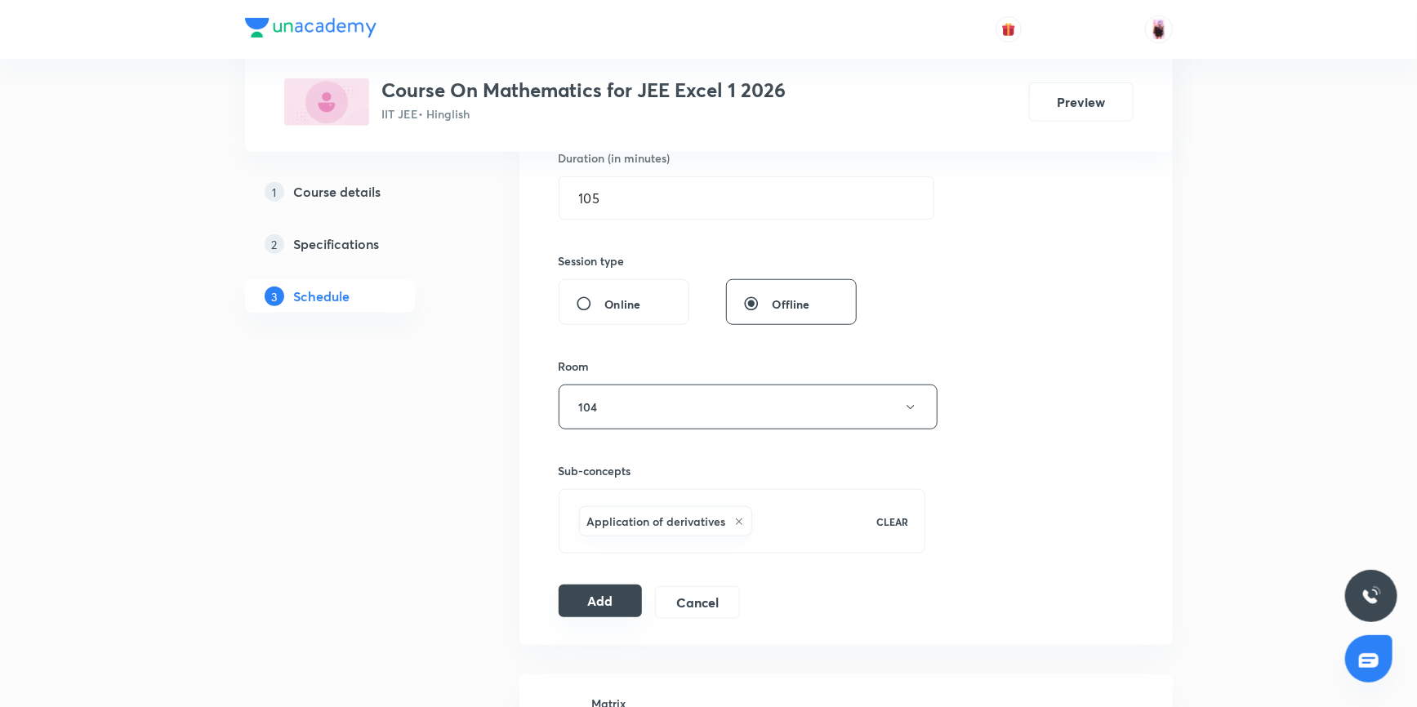
type input "PYQ of Application of Derivatives"
click at [599, 594] on button "Add" at bounding box center [601, 601] width 84 height 33
